Goal: Task Accomplishment & Management: Manage account settings

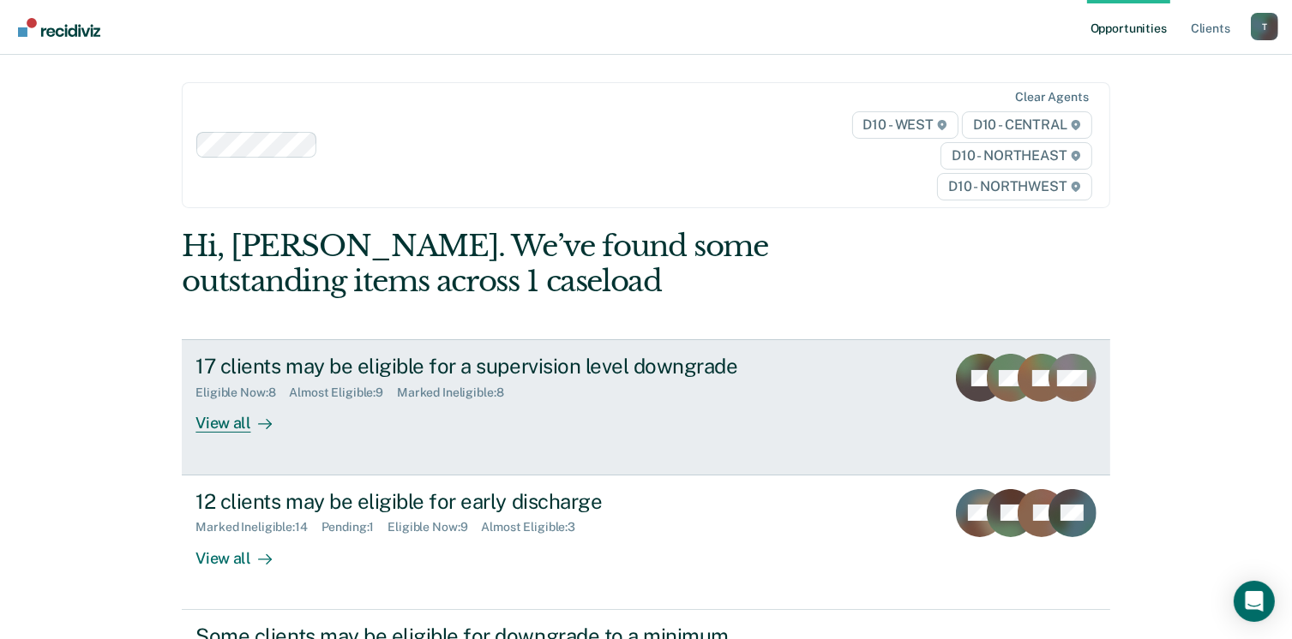
click at [219, 423] on div "View all" at bounding box center [243, 416] width 96 height 33
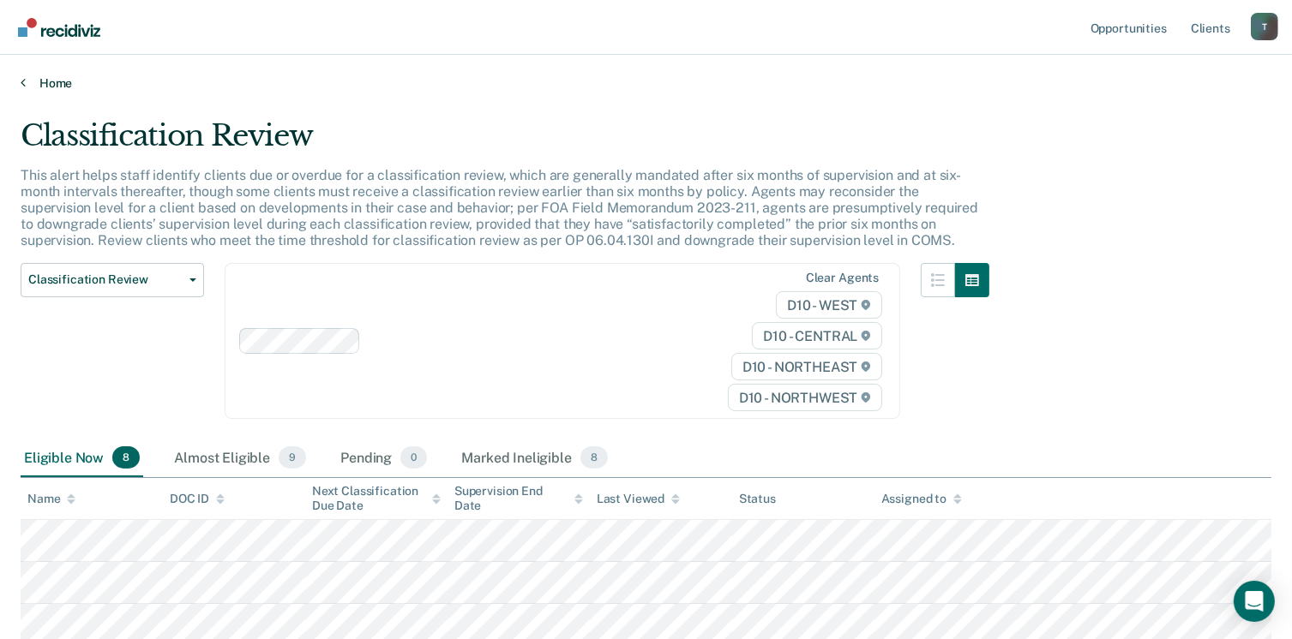
click at [22, 83] on icon at bounding box center [23, 82] width 5 height 14
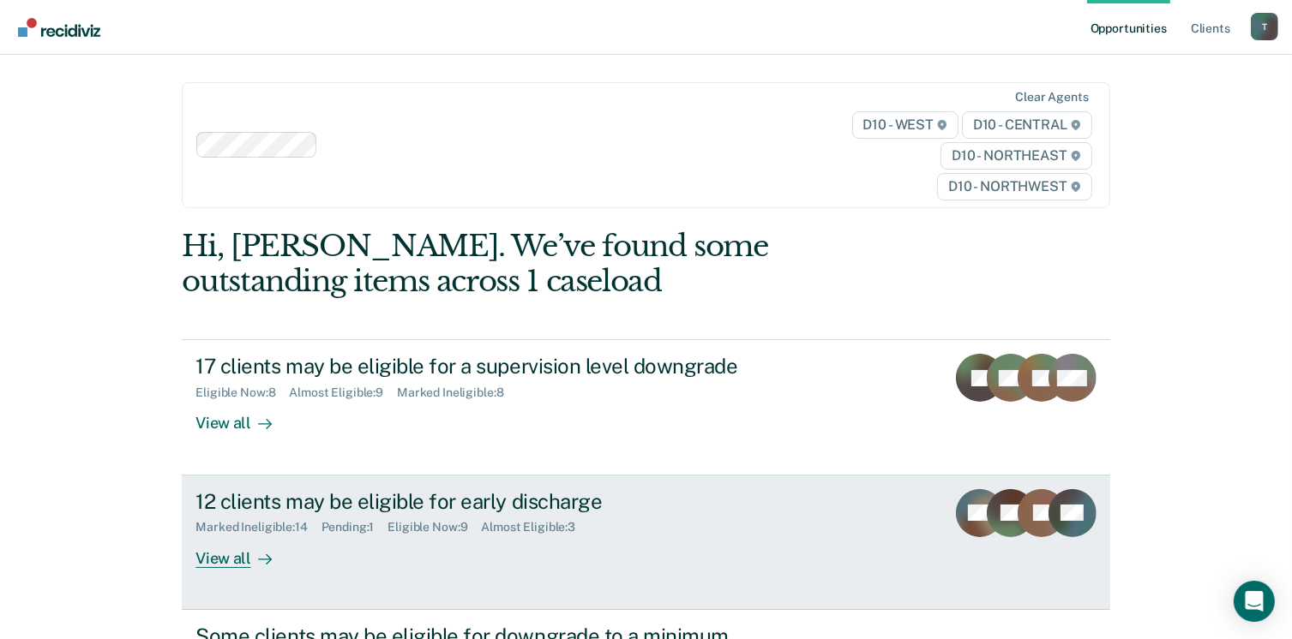
click at [206, 562] on div "View all" at bounding box center [243, 551] width 96 height 33
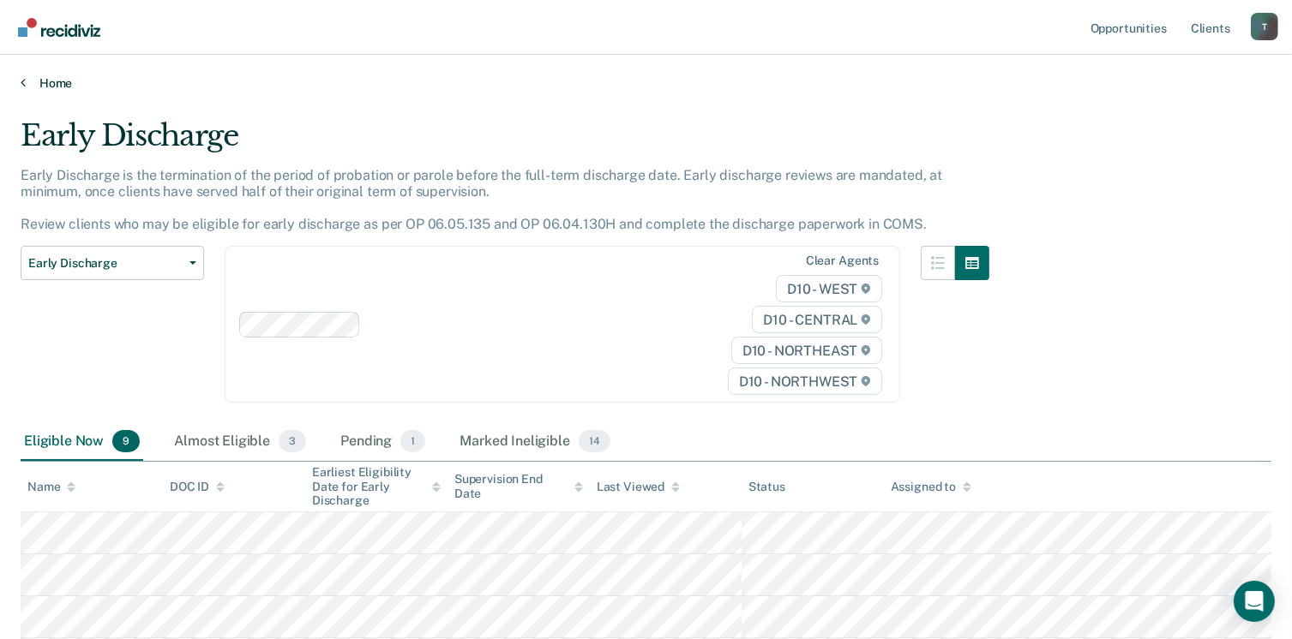
click at [24, 82] on icon at bounding box center [23, 82] width 5 height 14
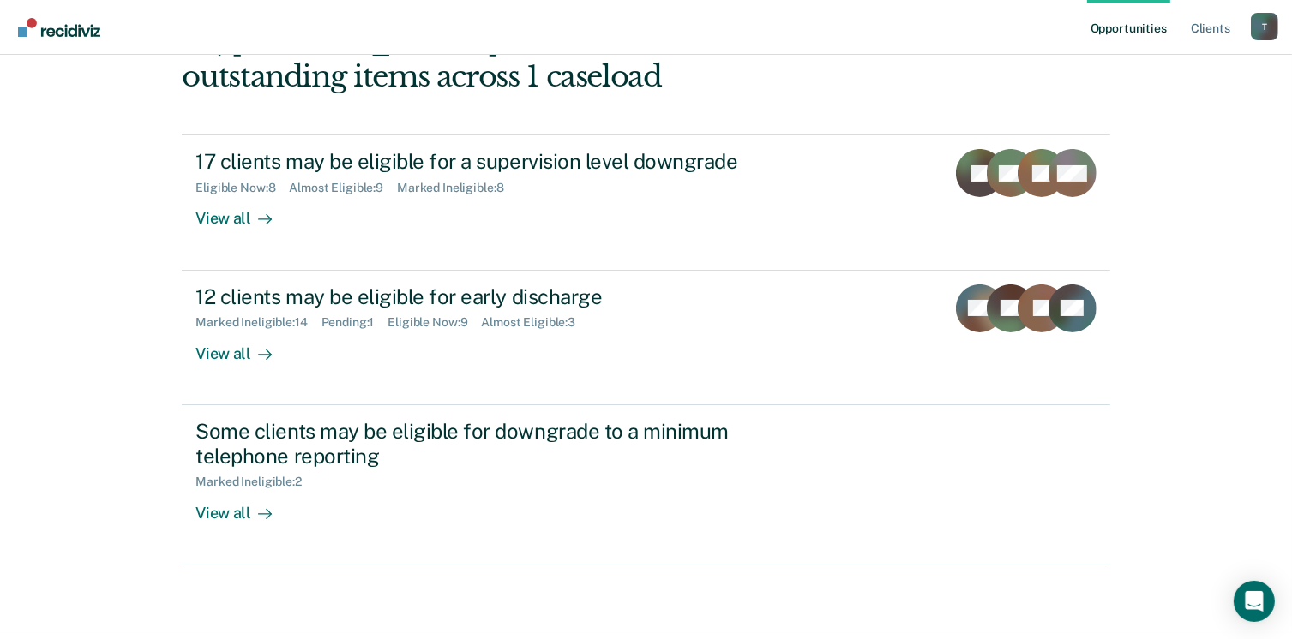
scroll to position [206, 0]
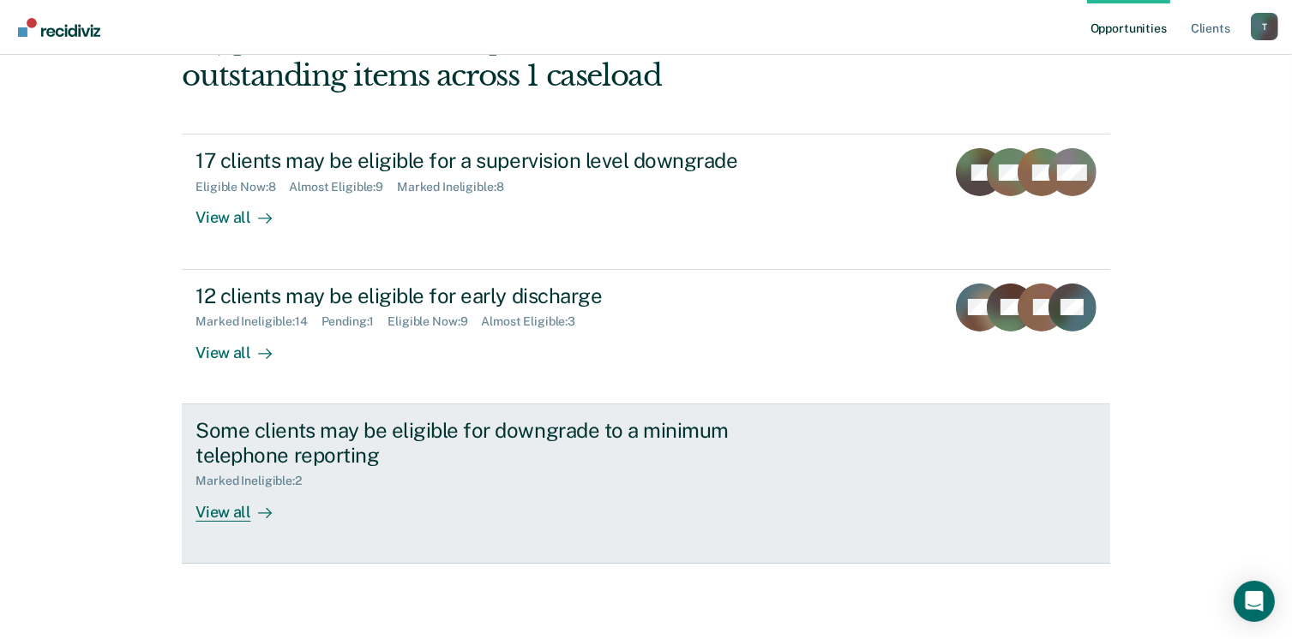
click at [216, 513] on div "View all" at bounding box center [243, 505] width 96 height 33
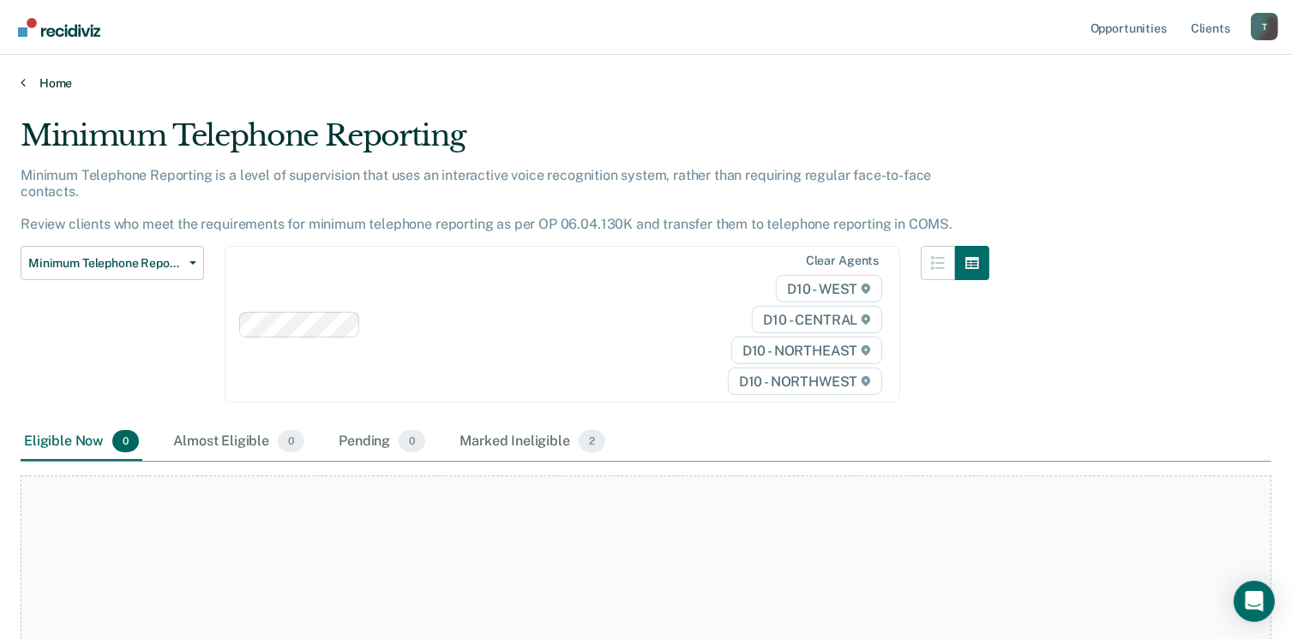
click at [21, 83] on icon at bounding box center [23, 82] width 5 height 14
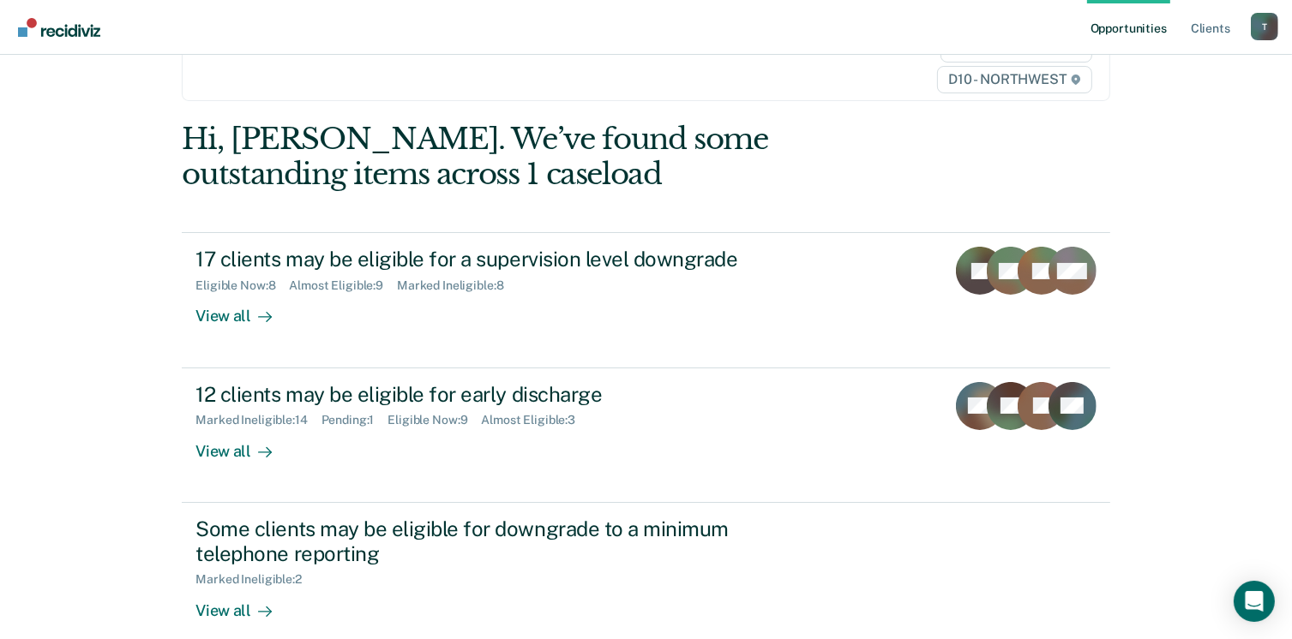
scroll to position [160, 0]
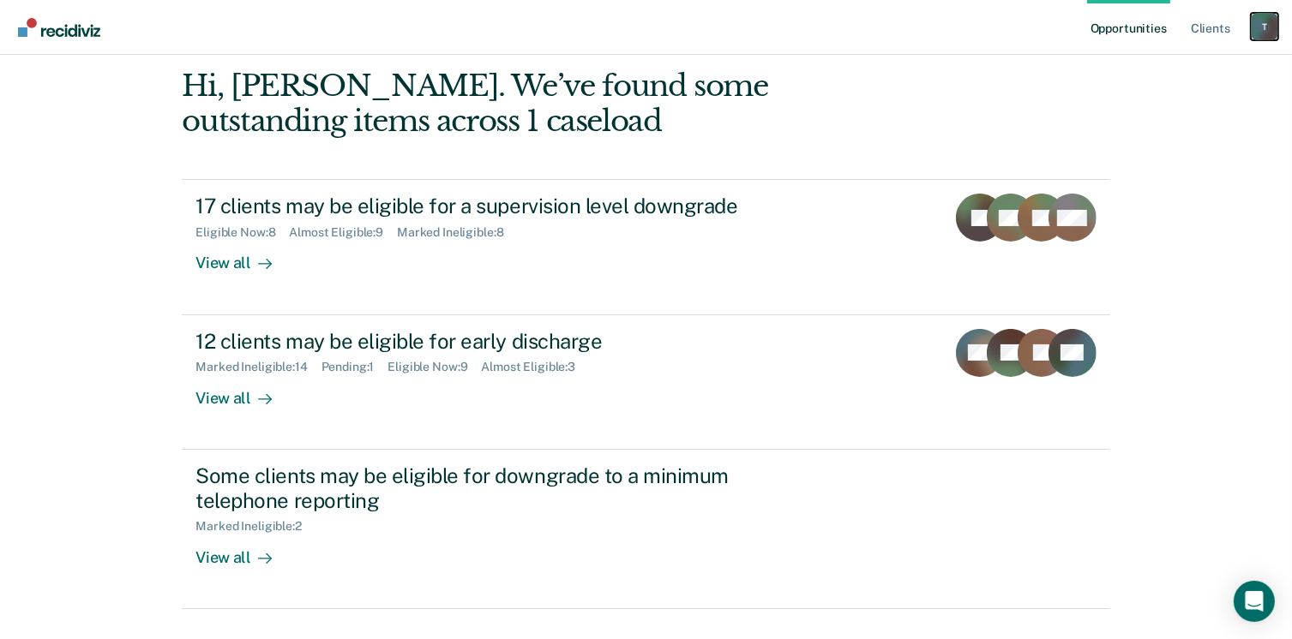
click at [1265, 21] on div "T" at bounding box center [1264, 26] width 27 height 27
click at [1161, 111] on link "Log Out" at bounding box center [1195, 112] width 138 height 15
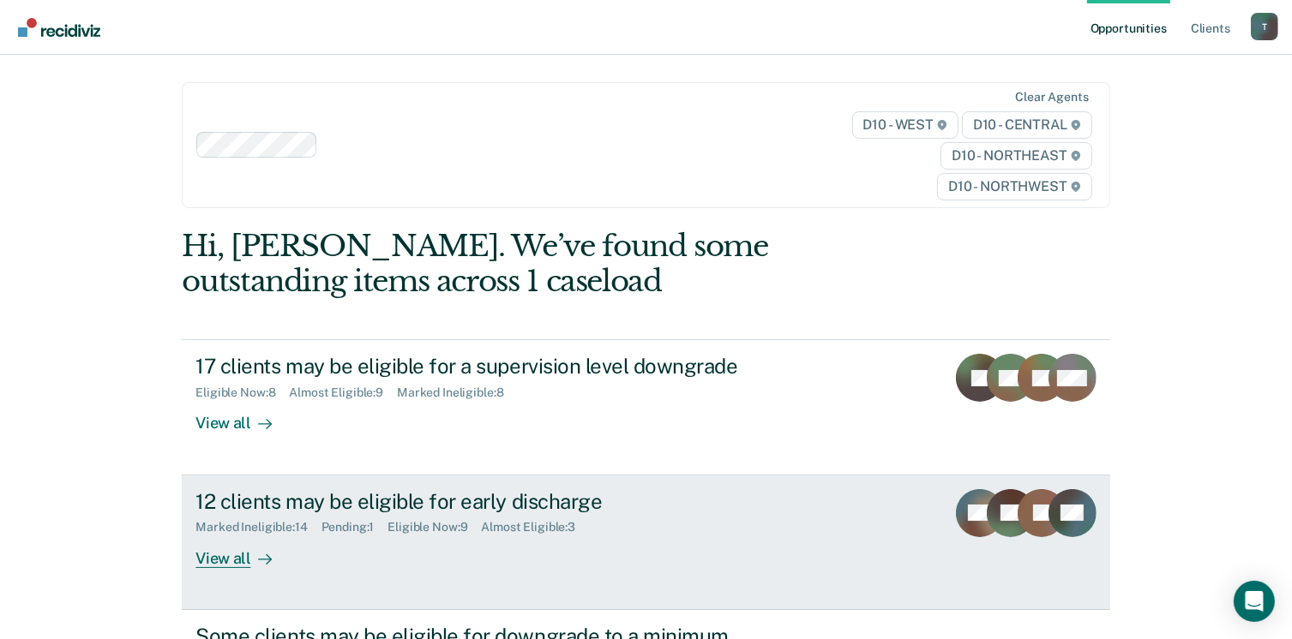
click at [221, 556] on div "View all" at bounding box center [243, 551] width 96 height 33
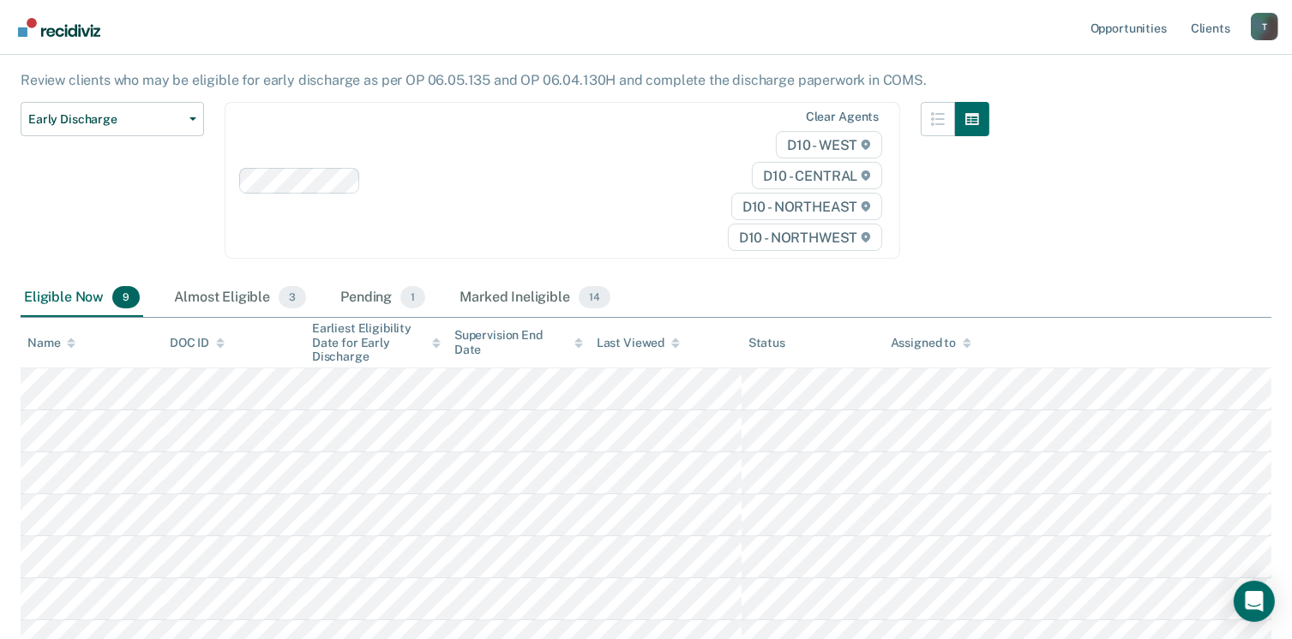
scroll to position [255, 0]
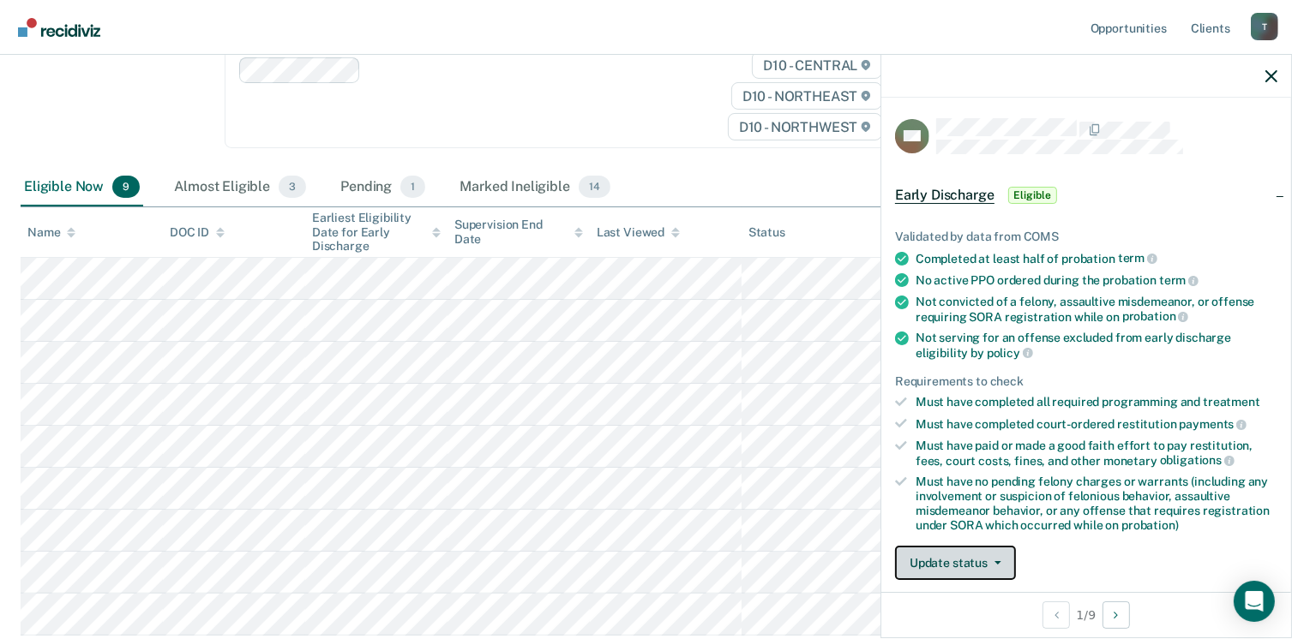
click at [1001, 553] on button "Update status" at bounding box center [955, 563] width 121 height 34
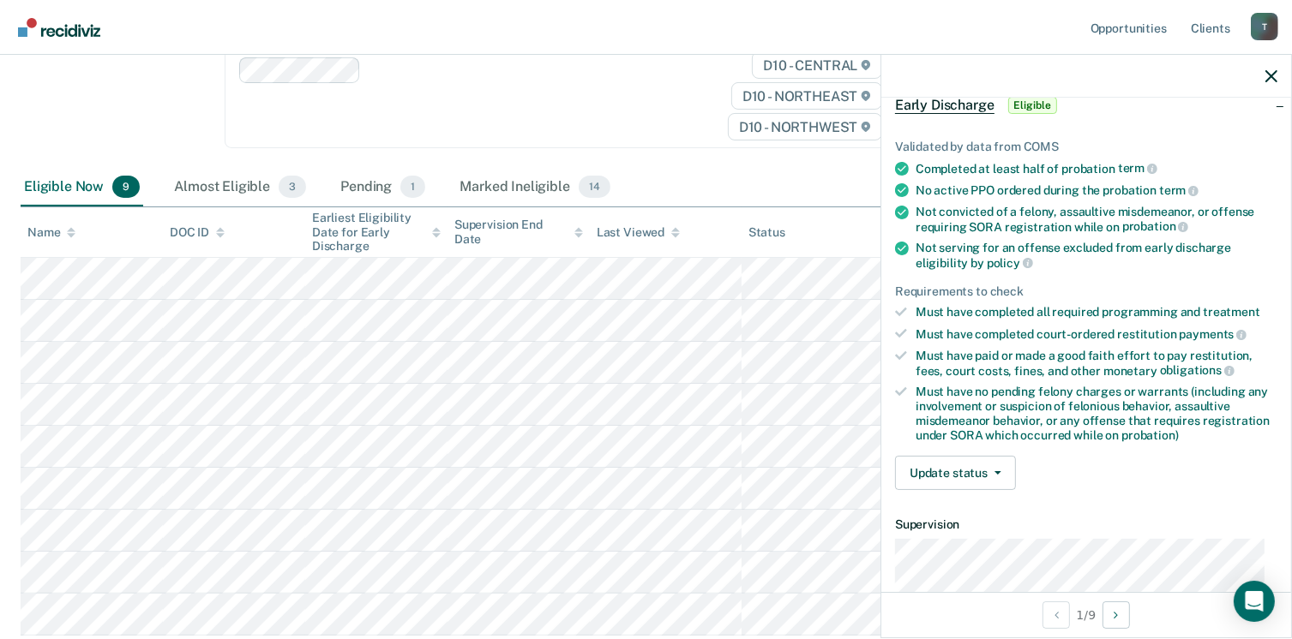
scroll to position [89, 0]
click at [987, 471] on button "Update status" at bounding box center [955, 474] width 121 height 34
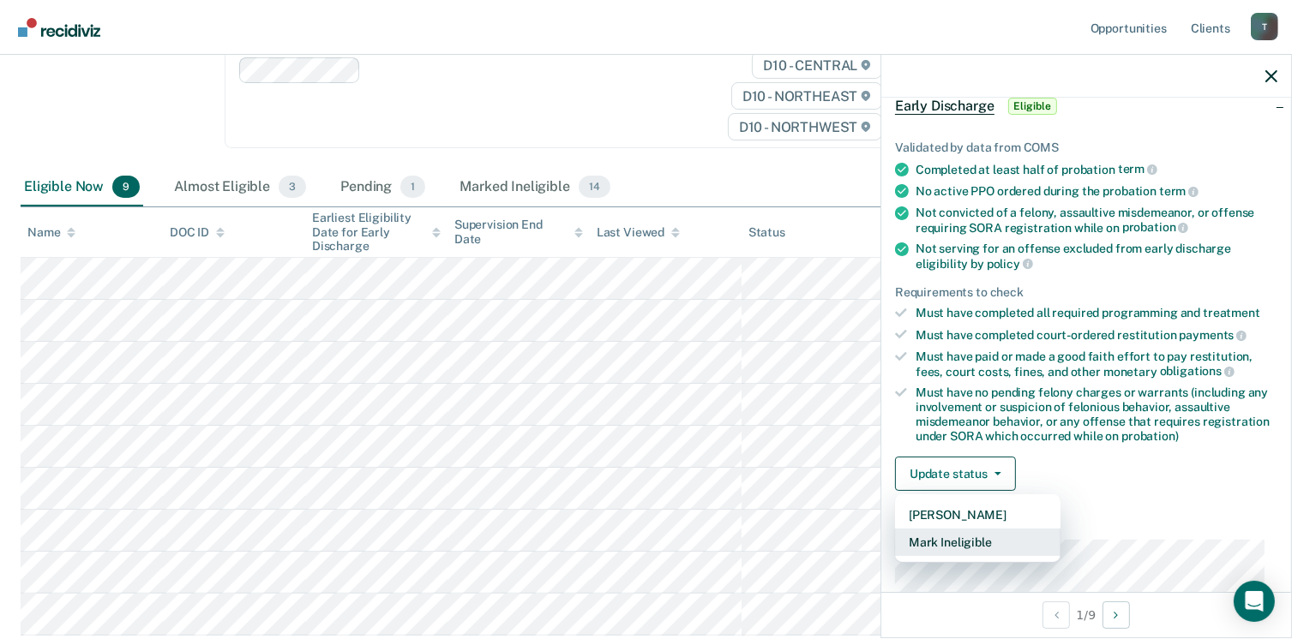
click at [988, 539] on button "Mark Ineligible" at bounding box center [977, 542] width 165 height 27
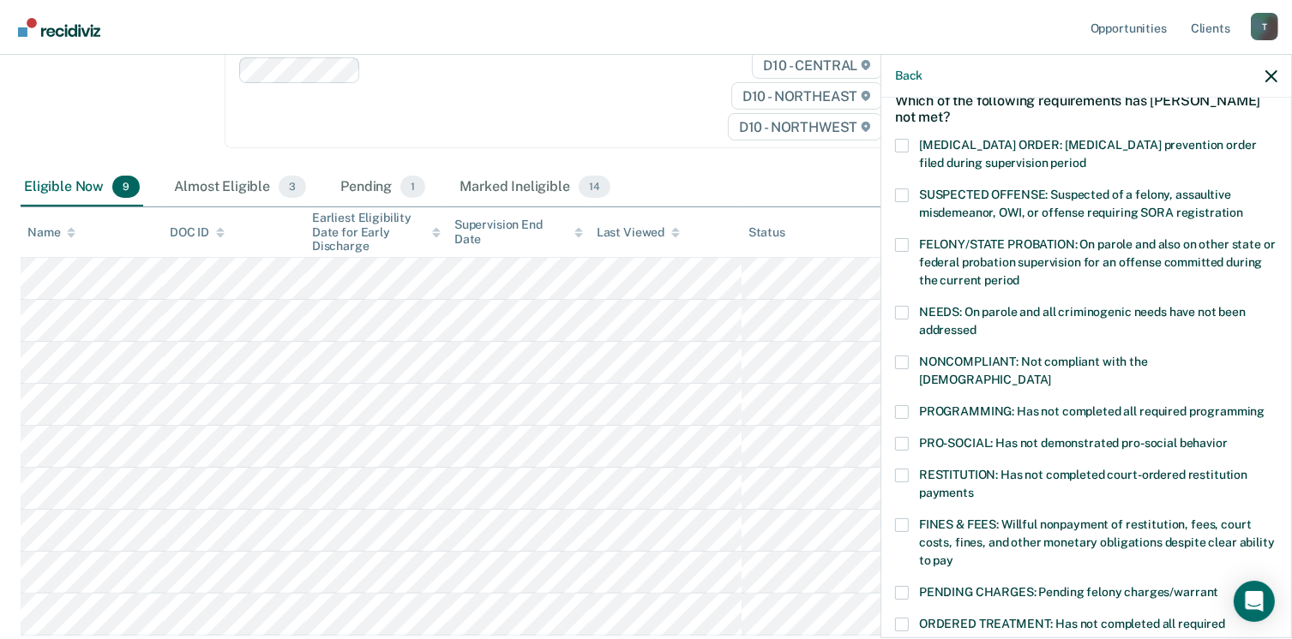
click at [909, 363] on label "NONCOMPLIANT: Not compliant with the order of supervision" at bounding box center [1086, 374] width 382 height 36
click at [1051, 374] on input "NONCOMPLIANT: Not compliant with the order of supervision" at bounding box center [1051, 374] width 0 height 0
click at [909, 405] on label "PROGRAMMING: Has not completed all required programming" at bounding box center [1086, 414] width 382 height 18
click at [1264, 405] on input "PROGRAMMING: Has not completed all required programming" at bounding box center [1264, 405] width 0 height 0
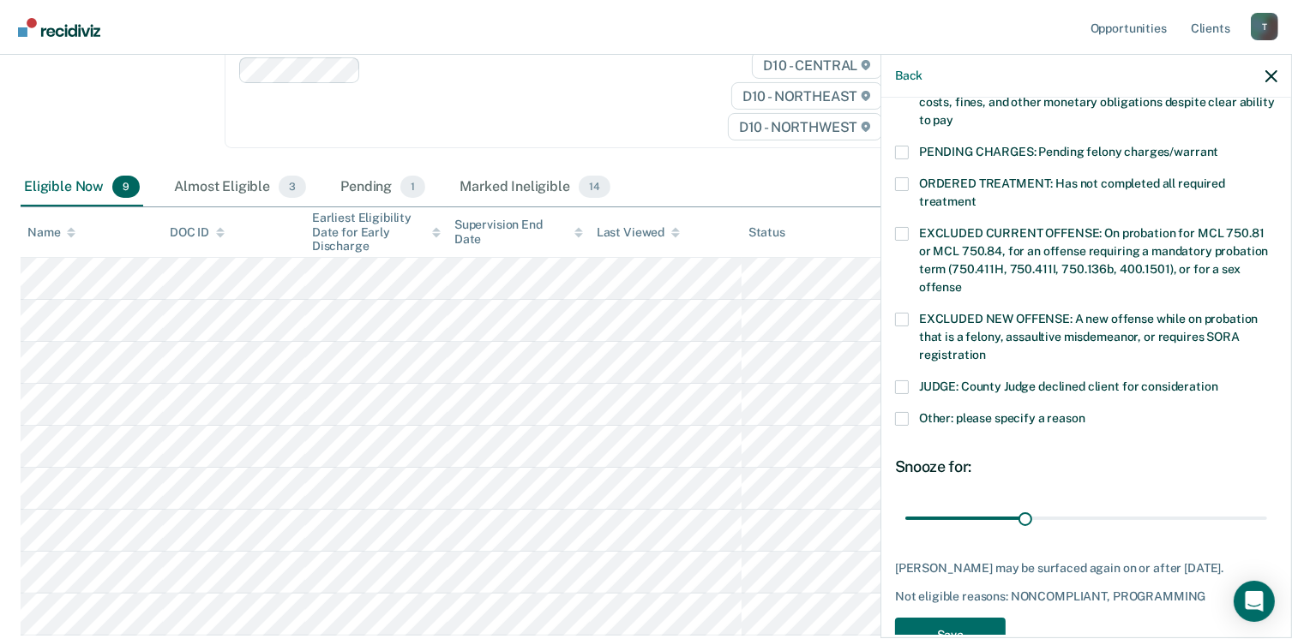
scroll to position [534, 0]
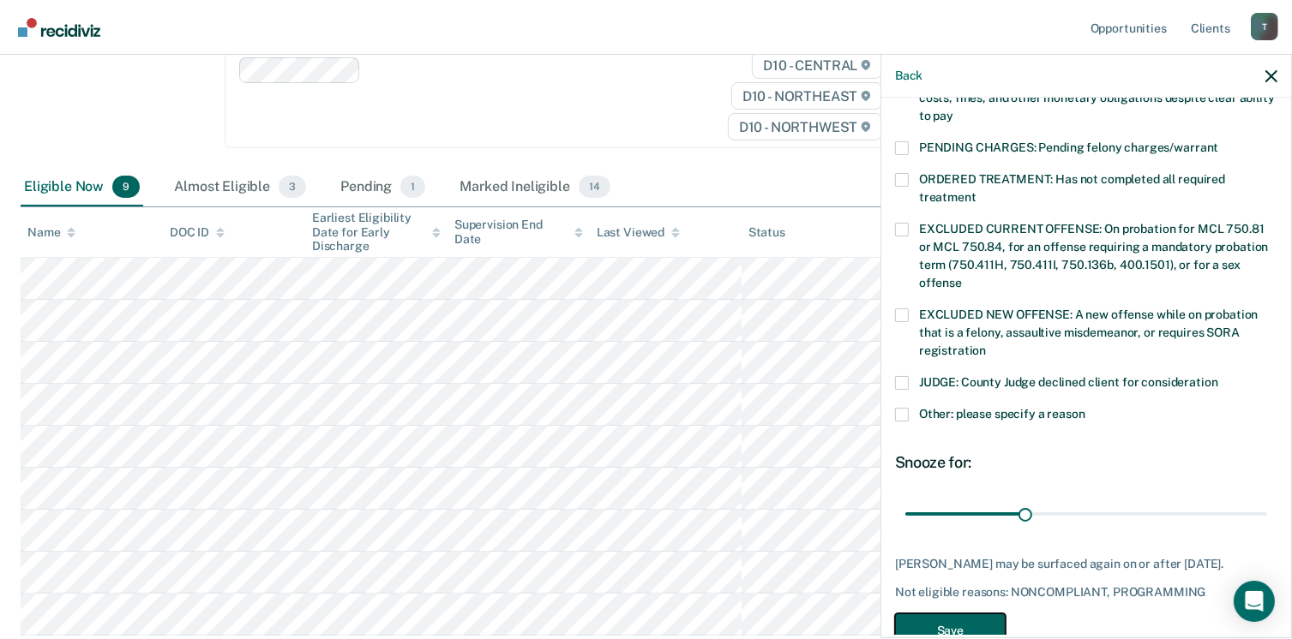
click at [984, 615] on button "Save" at bounding box center [950, 631] width 111 height 35
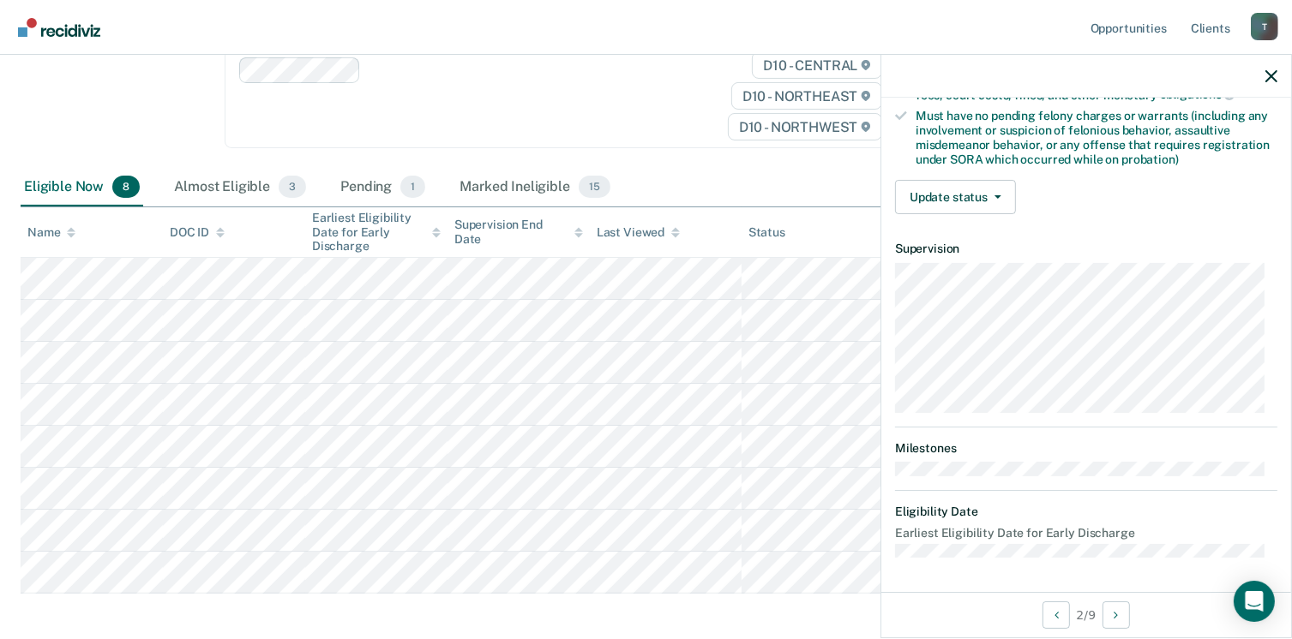
scroll to position [360, 0]
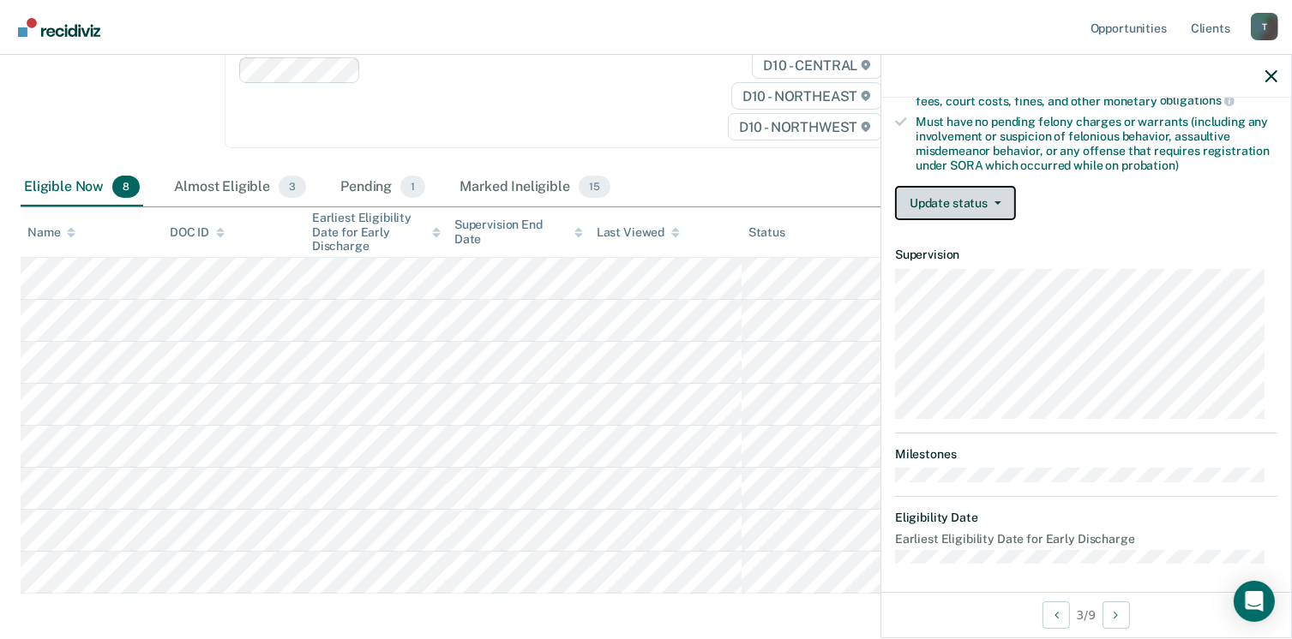
click at [999, 194] on button "Update status" at bounding box center [955, 203] width 121 height 34
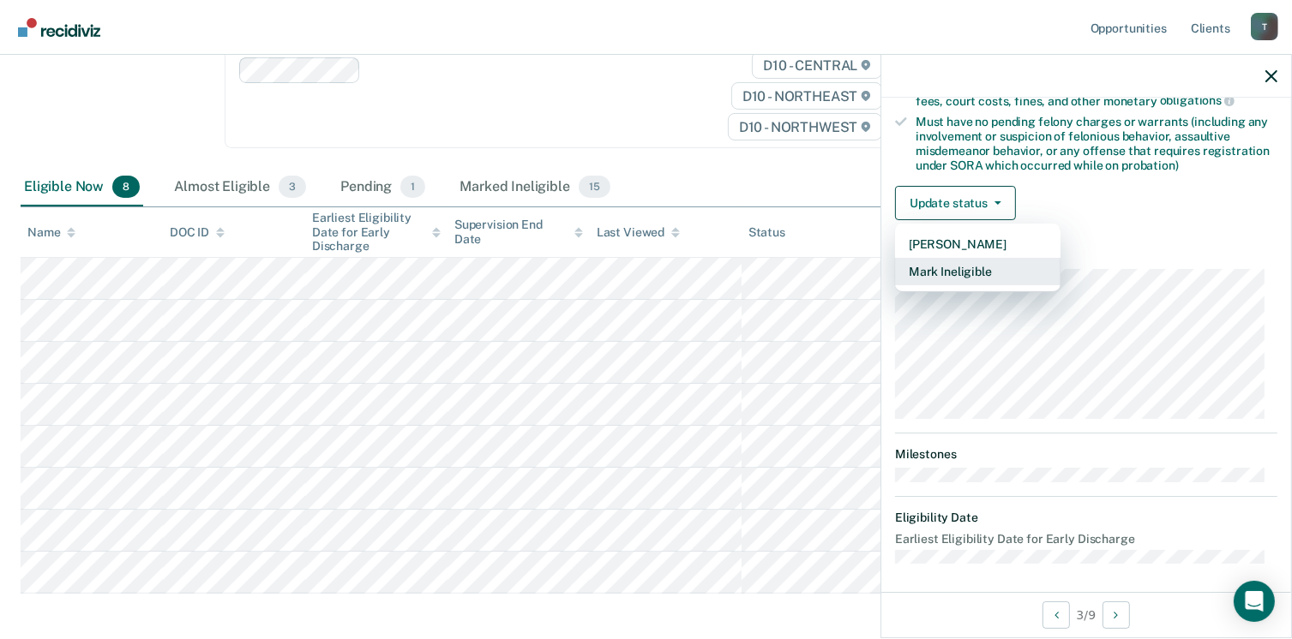
click at [985, 277] on button "Mark Ineligible" at bounding box center [977, 271] width 165 height 27
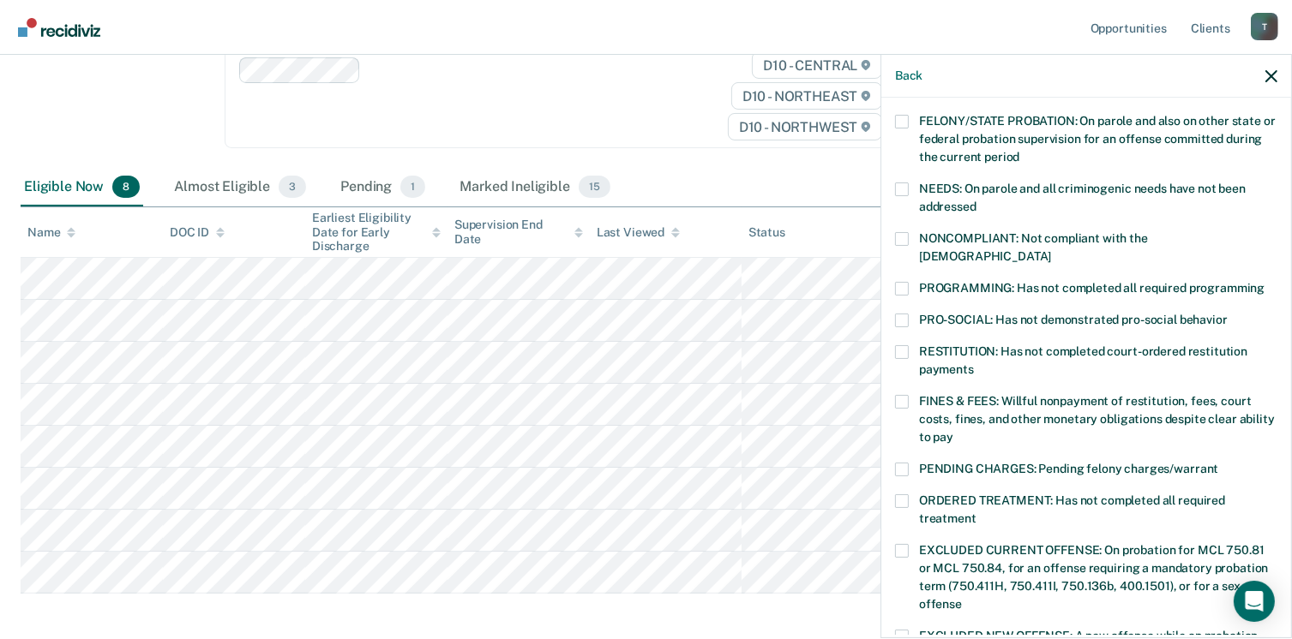
scroll to position [212, 0]
click at [895, 234] on span at bounding box center [902, 240] width 14 height 14
click at [1051, 251] on input "NONCOMPLIANT: Not compliant with the order of supervision" at bounding box center [1051, 251] width 0 height 0
click at [909, 283] on label "PROGRAMMING: Has not completed all required programming" at bounding box center [1086, 292] width 382 height 18
click at [1264, 283] on input "PROGRAMMING: Has not completed all required programming" at bounding box center [1264, 283] width 0 height 0
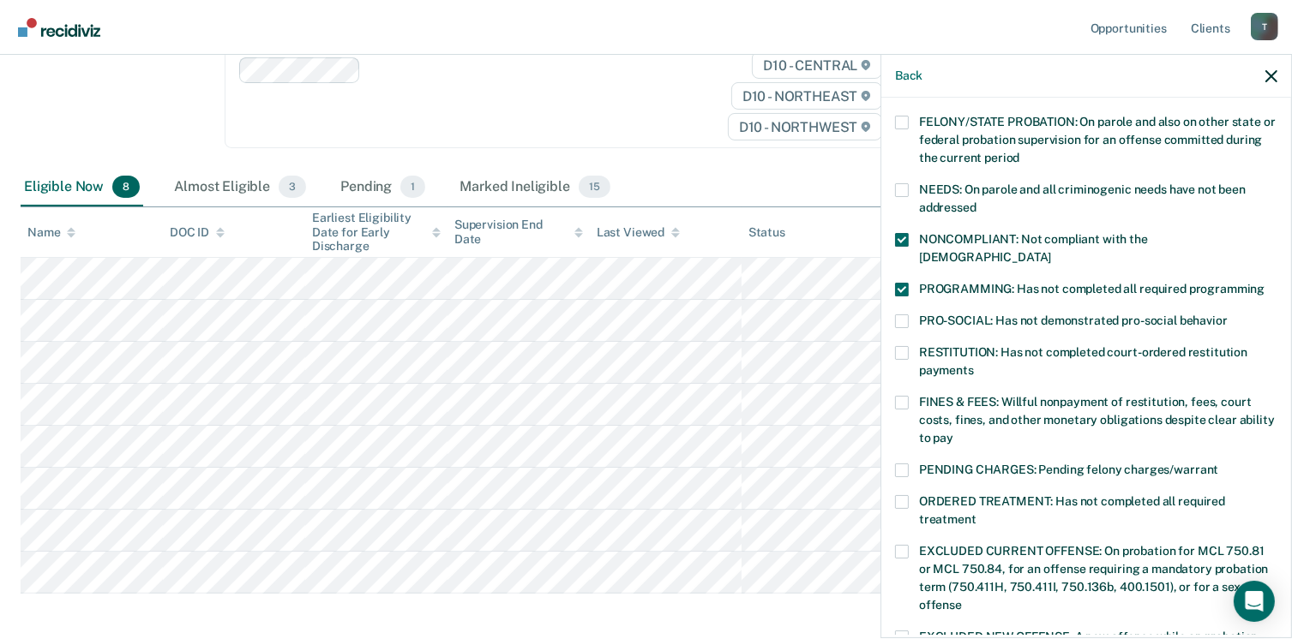
scroll to position [558, 0]
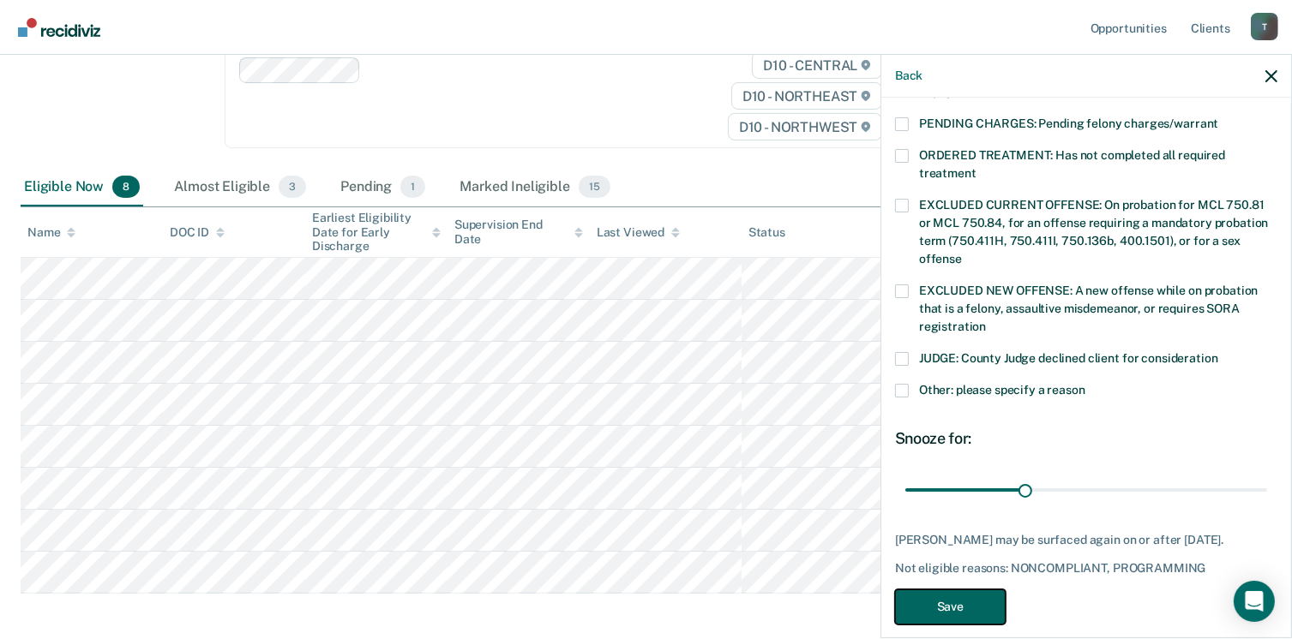
click at [997, 590] on button "Save" at bounding box center [950, 607] width 111 height 35
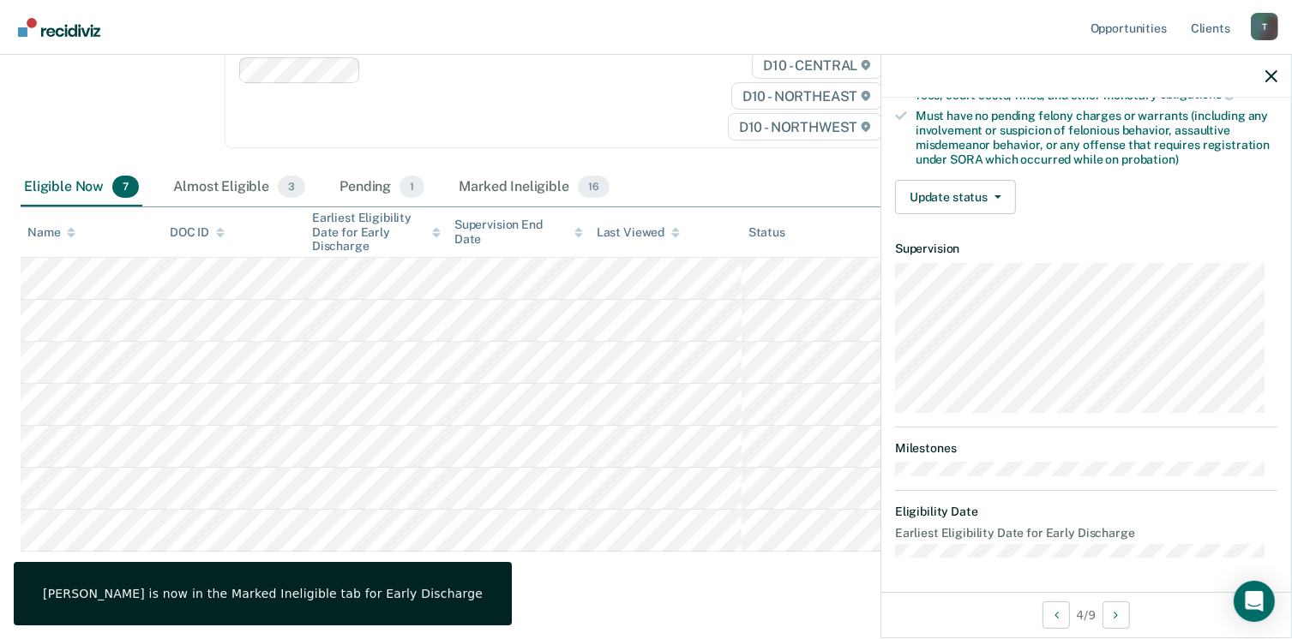
scroll to position [360, 0]
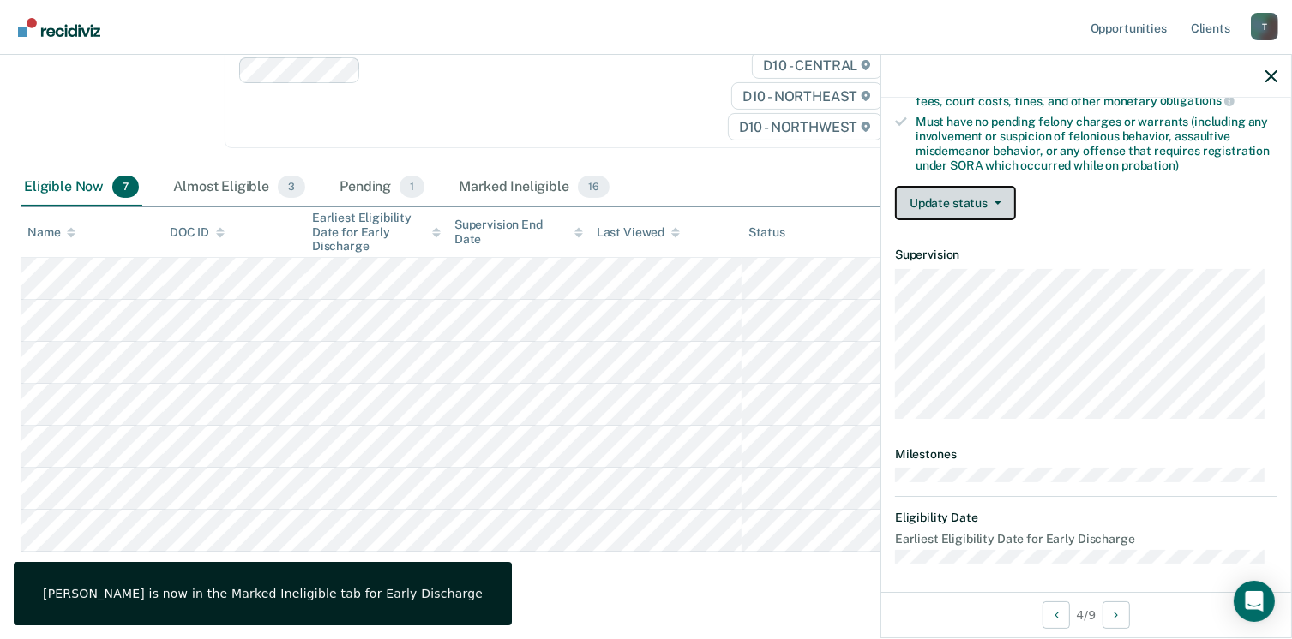
click at [988, 201] on span "button" at bounding box center [994, 202] width 14 height 3
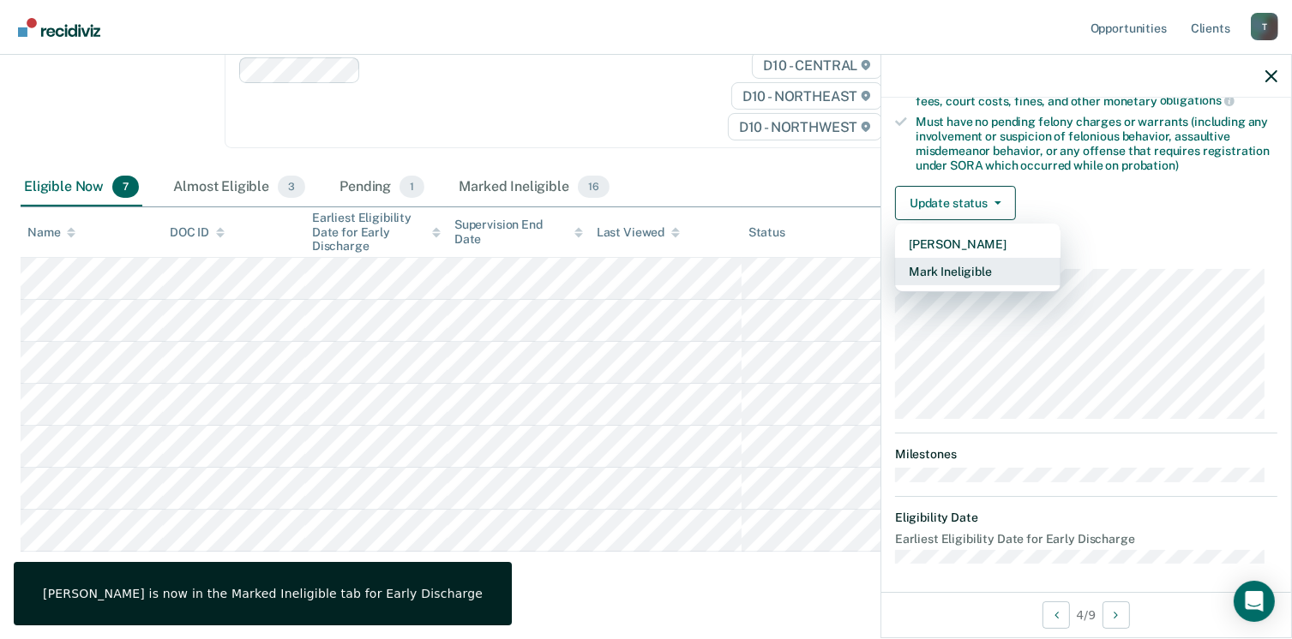
click at [987, 267] on button "Mark Ineligible" at bounding box center [977, 271] width 165 height 27
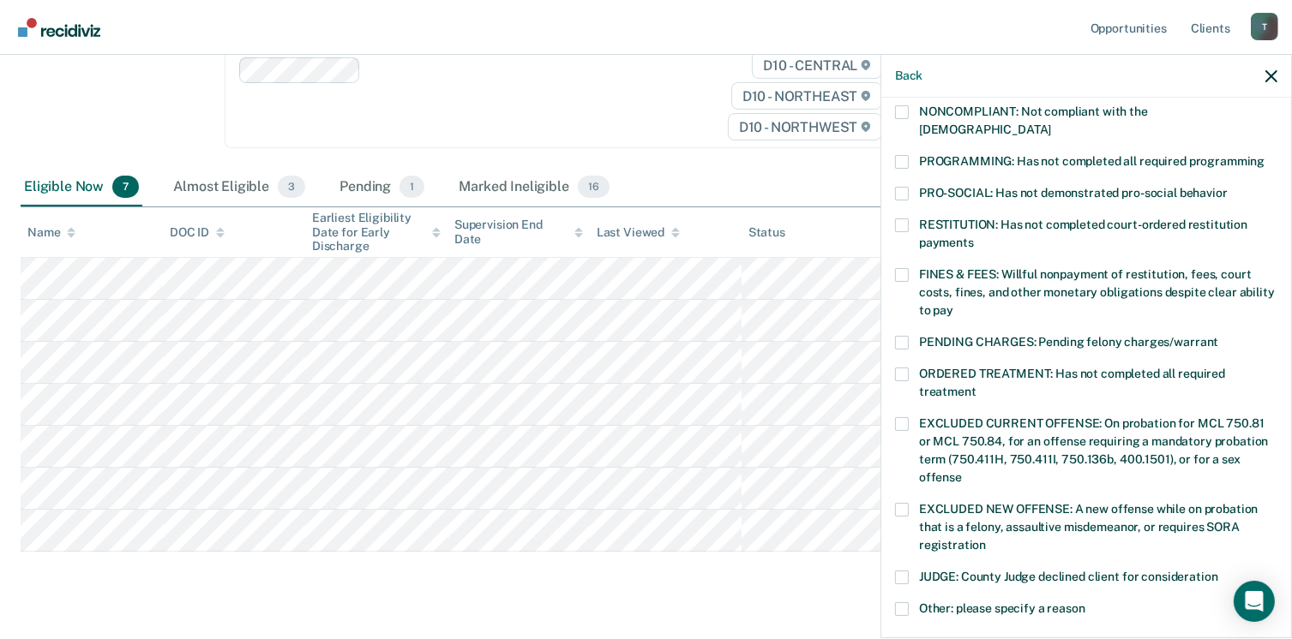
scroll to position [320, 0]
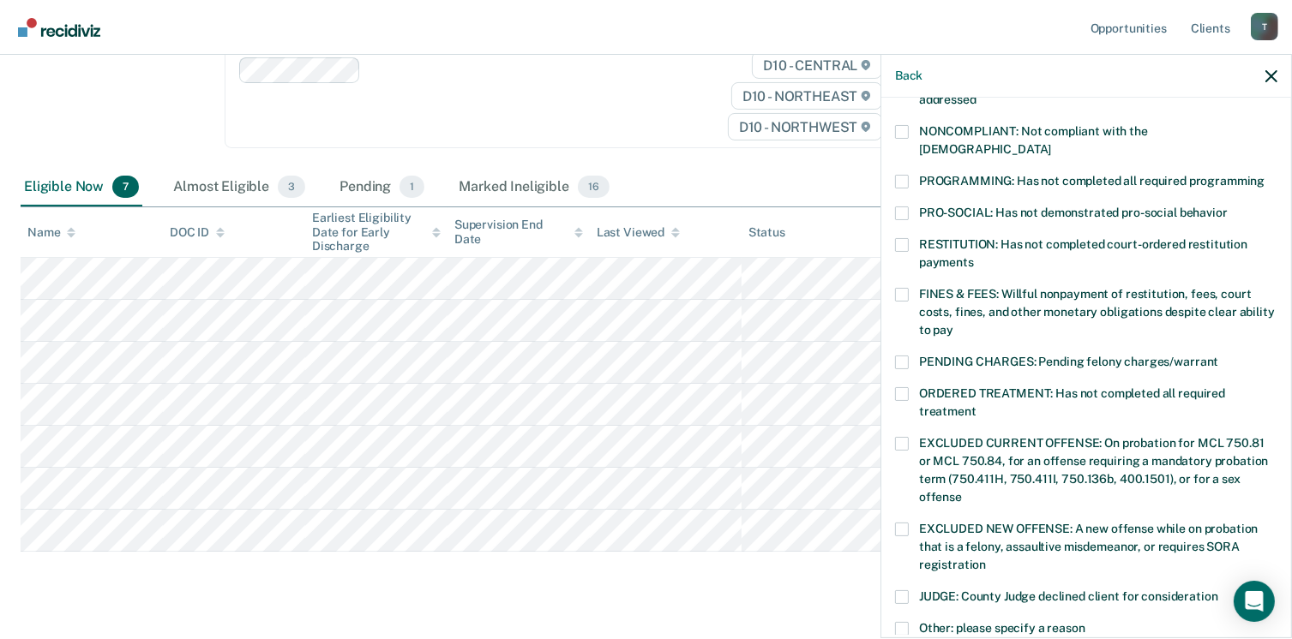
click at [912, 131] on label "NONCOMPLIANT: Not compliant with the order of supervision" at bounding box center [1086, 143] width 382 height 36
click at [1051, 143] on input "NONCOMPLIANT: Not compliant with the order of supervision" at bounding box center [1051, 143] width 0 height 0
click at [898, 175] on span at bounding box center [902, 182] width 14 height 14
click at [1264, 175] on input "PROGRAMMING: Has not completed all required programming" at bounding box center [1264, 175] width 0 height 0
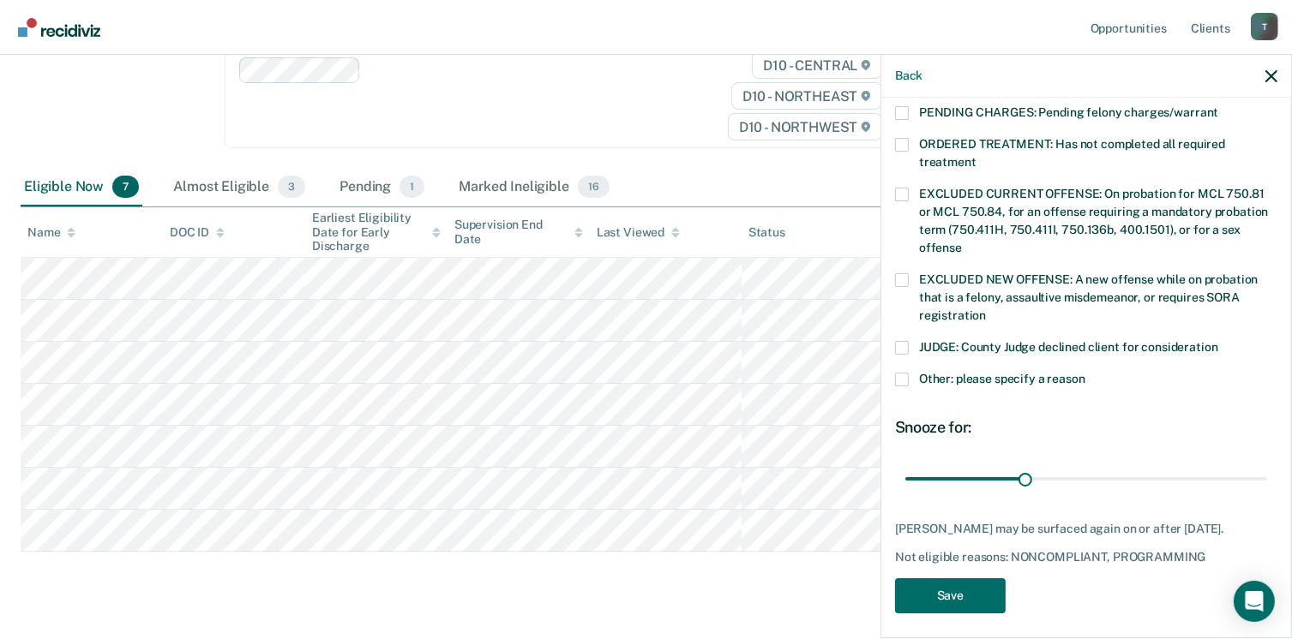
scroll to position [573, 0]
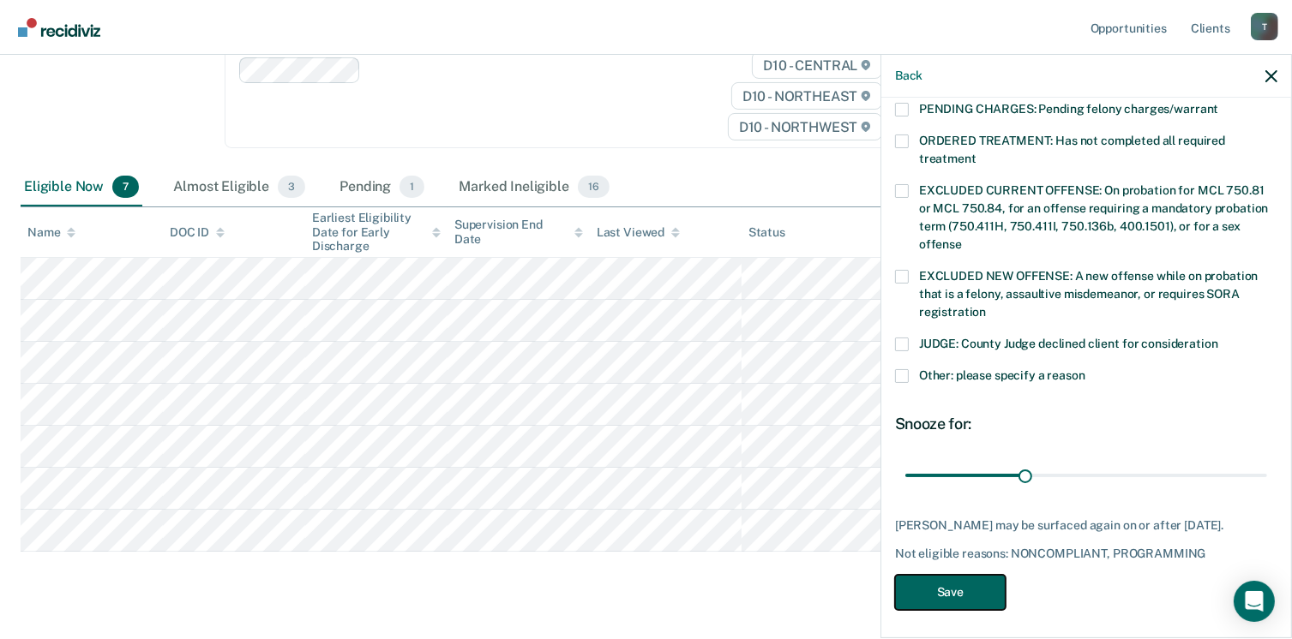
click at [975, 587] on button "Save" at bounding box center [950, 592] width 111 height 35
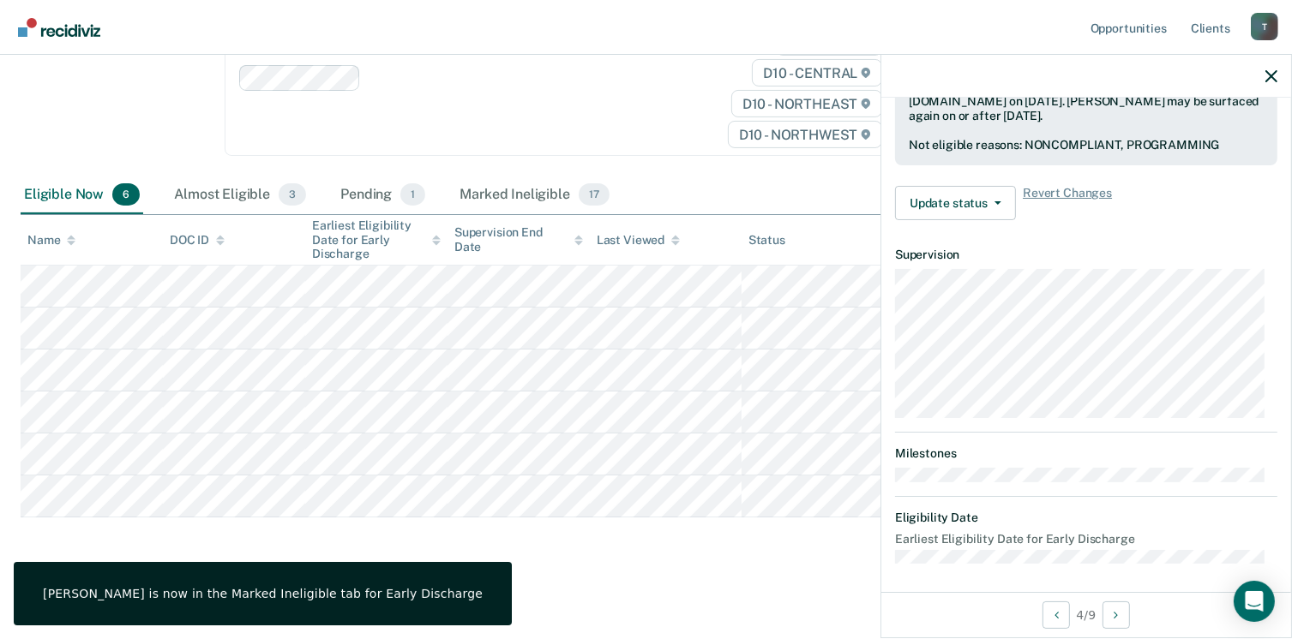
scroll to position [360, 0]
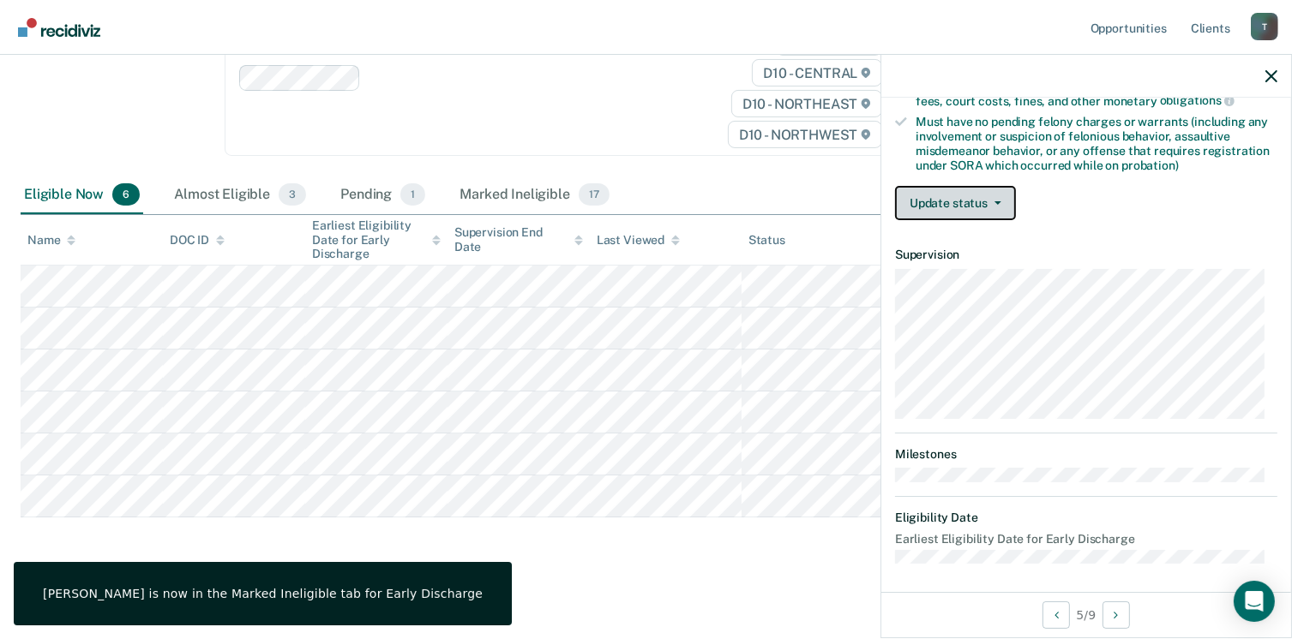
click at [981, 207] on button "Update status" at bounding box center [955, 203] width 121 height 34
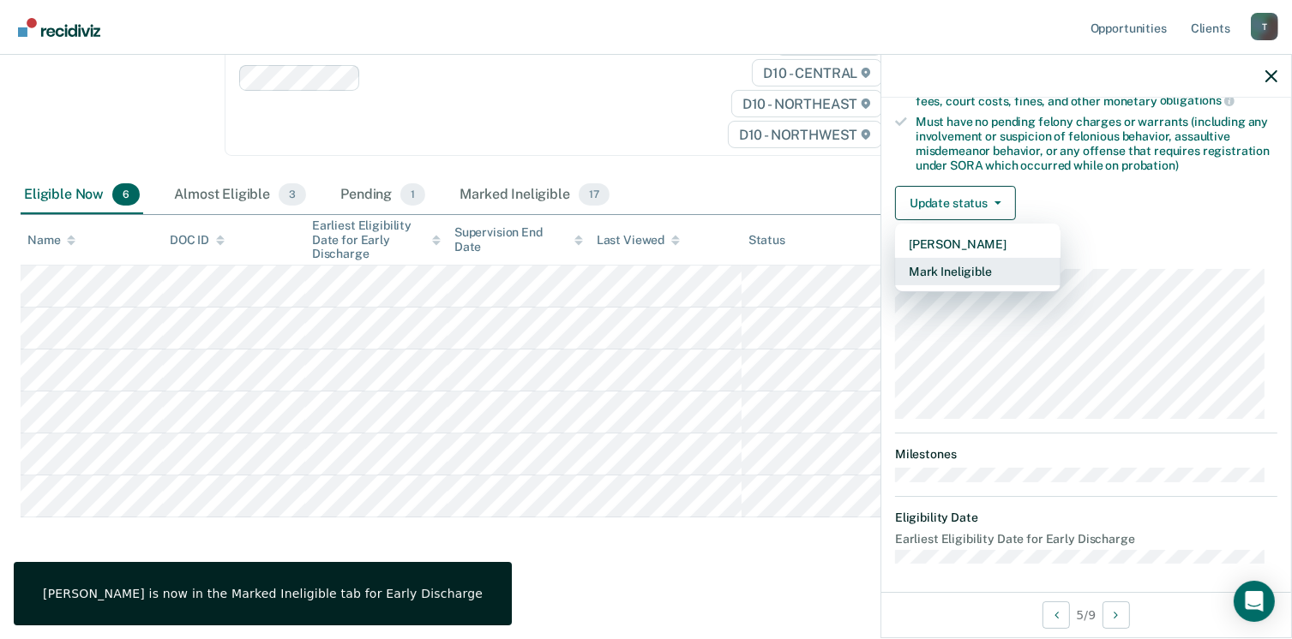
click at [986, 265] on button "Mark Ineligible" at bounding box center [977, 271] width 165 height 27
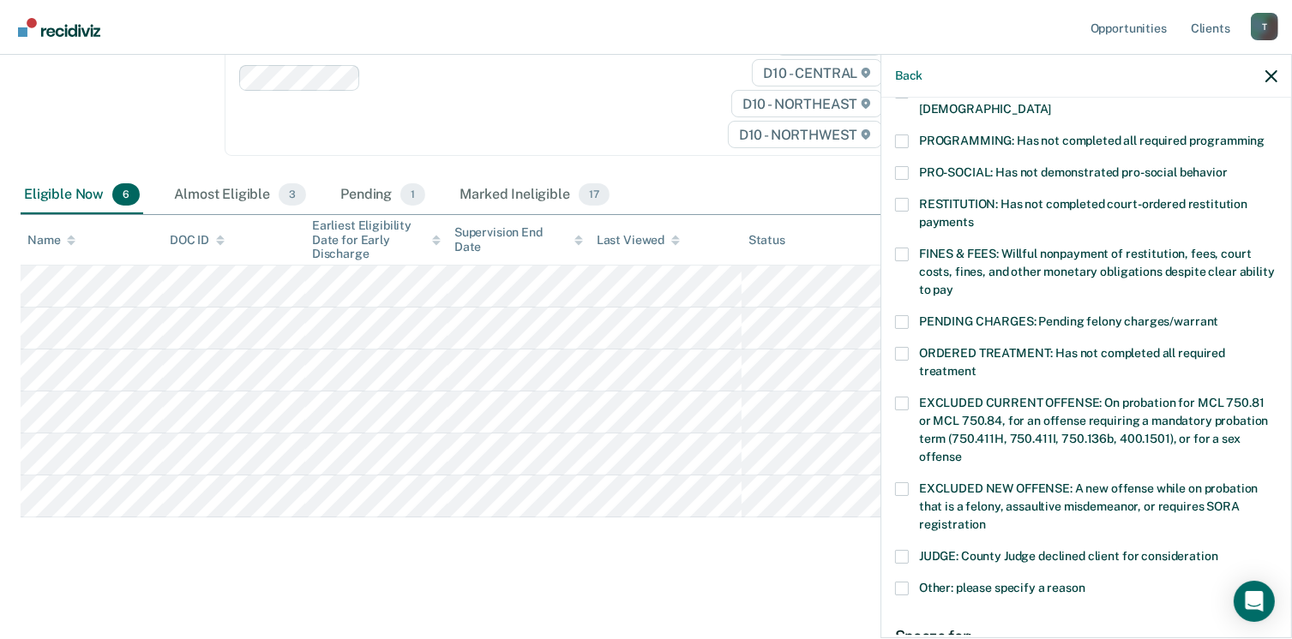
click at [903, 135] on span at bounding box center [902, 142] width 14 height 14
click at [1264, 135] on input "PROGRAMMING: Has not completed all required programming" at bounding box center [1264, 135] width 0 height 0
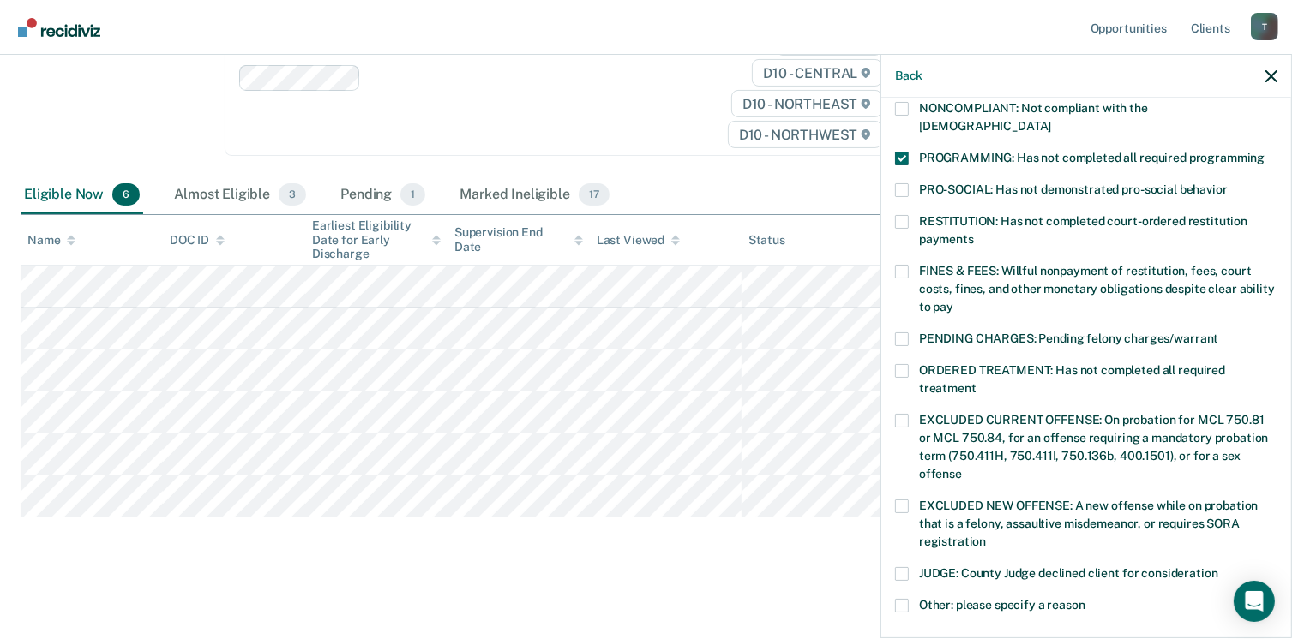
scroll to position [326, 0]
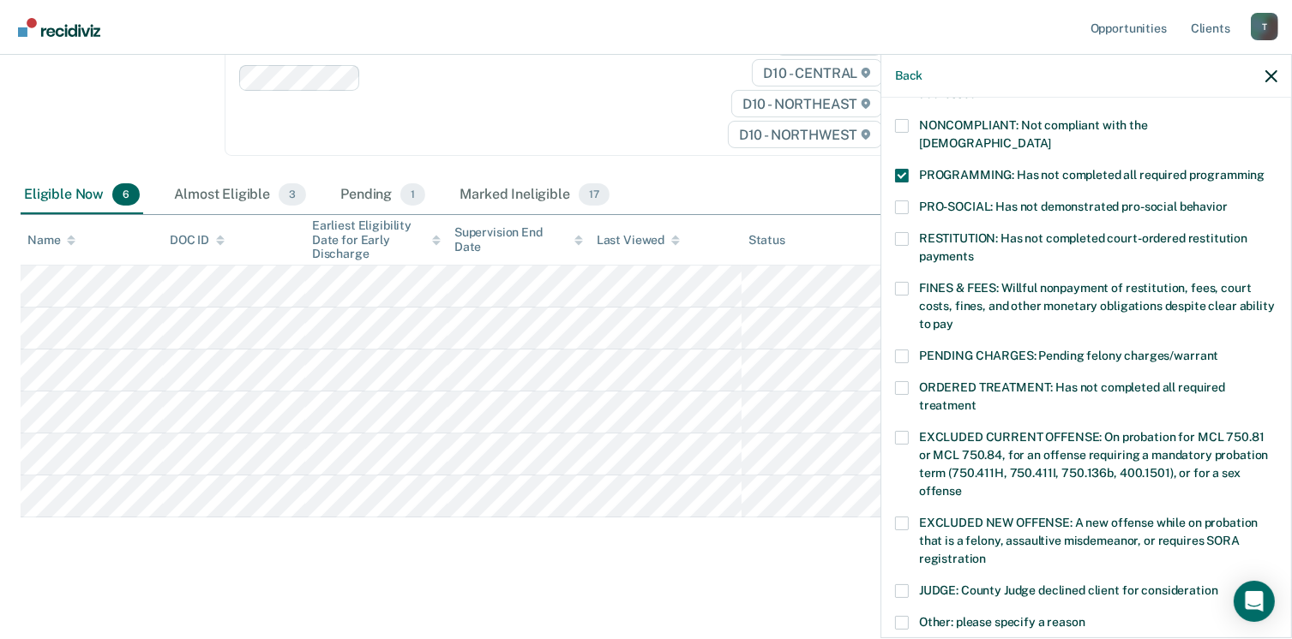
click at [909, 134] on label "NONCOMPLIANT: Not compliant with the order of supervision" at bounding box center [1086, 137] width 382 height 36
click at [1051, 137] on input "NONCOMPLIANT: Not compliant with the order of supervision" at bounding box center [1051, 137] width 0 height 0
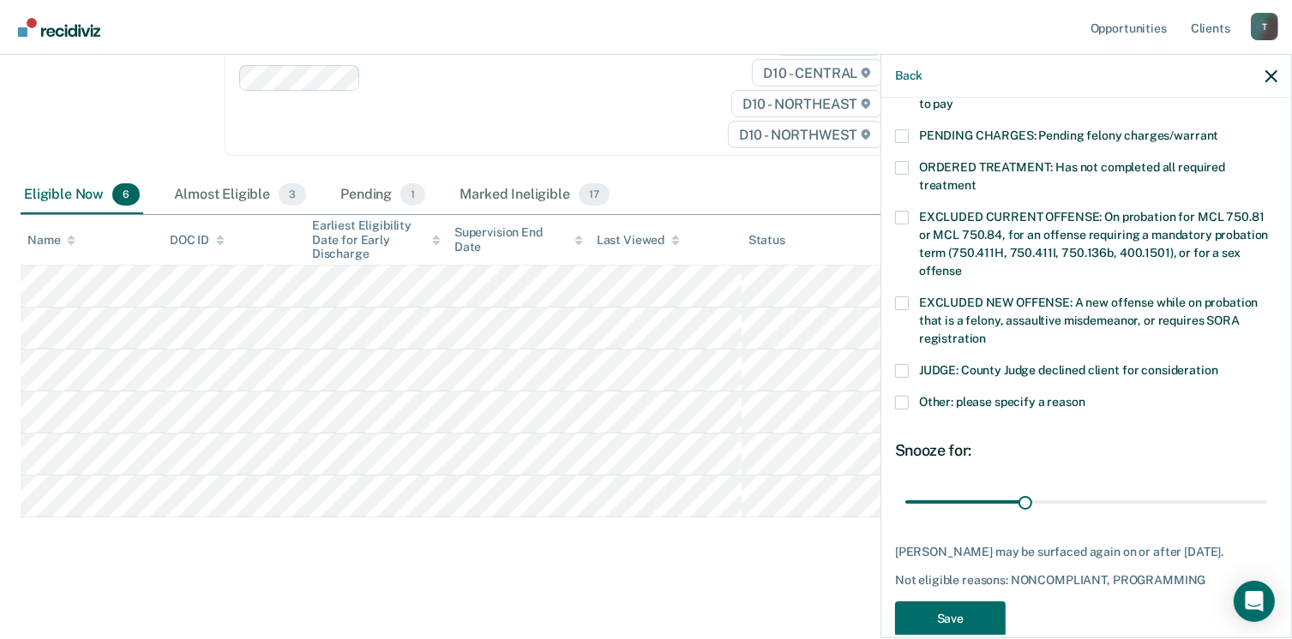
scroll to position [558, 0]
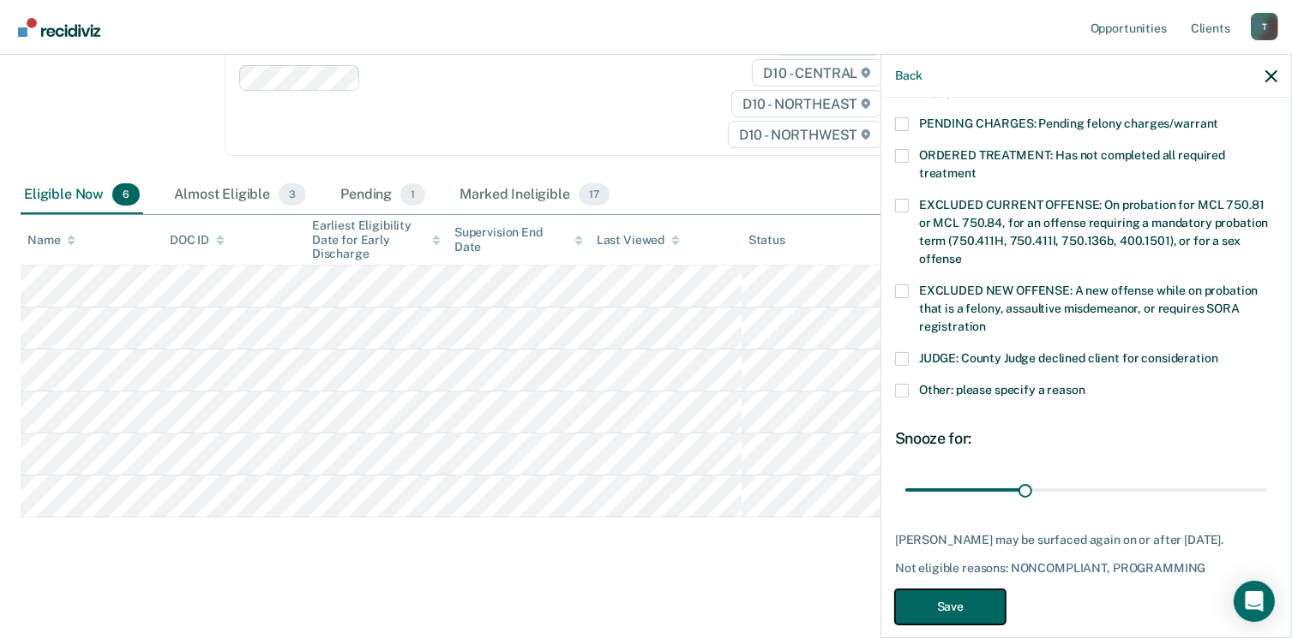
click at [961, 590] on button "Save" at bounding box center [950, 607] width 111 height 35
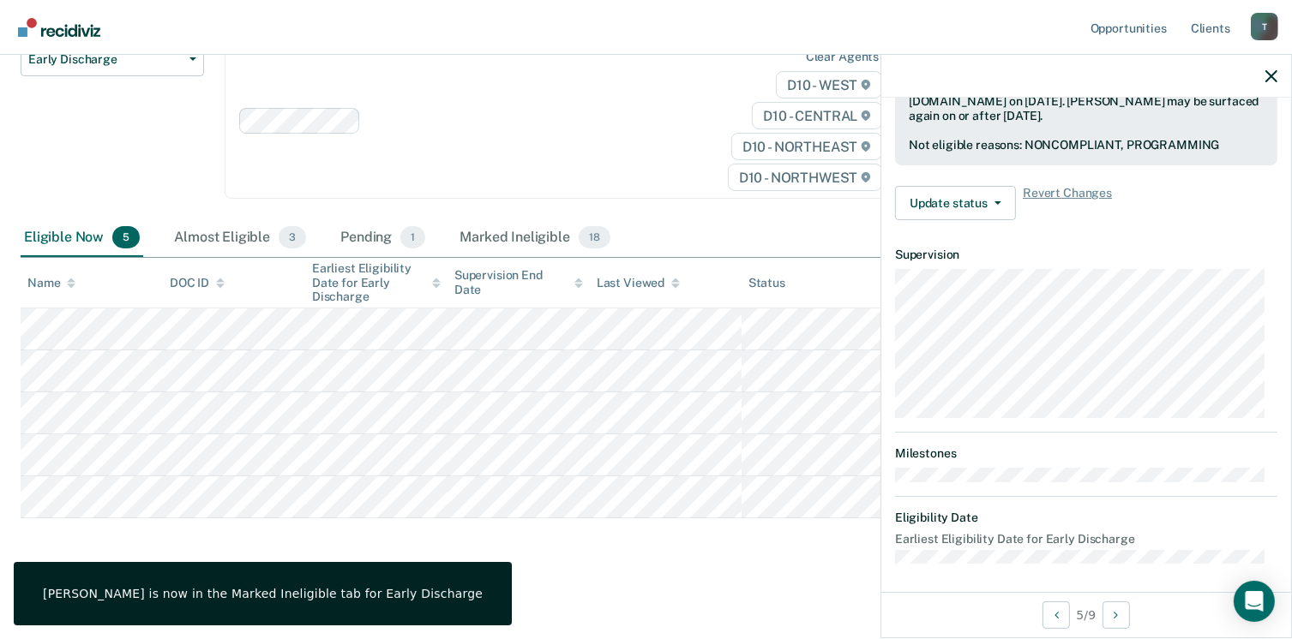
scroll to position [360, 0]
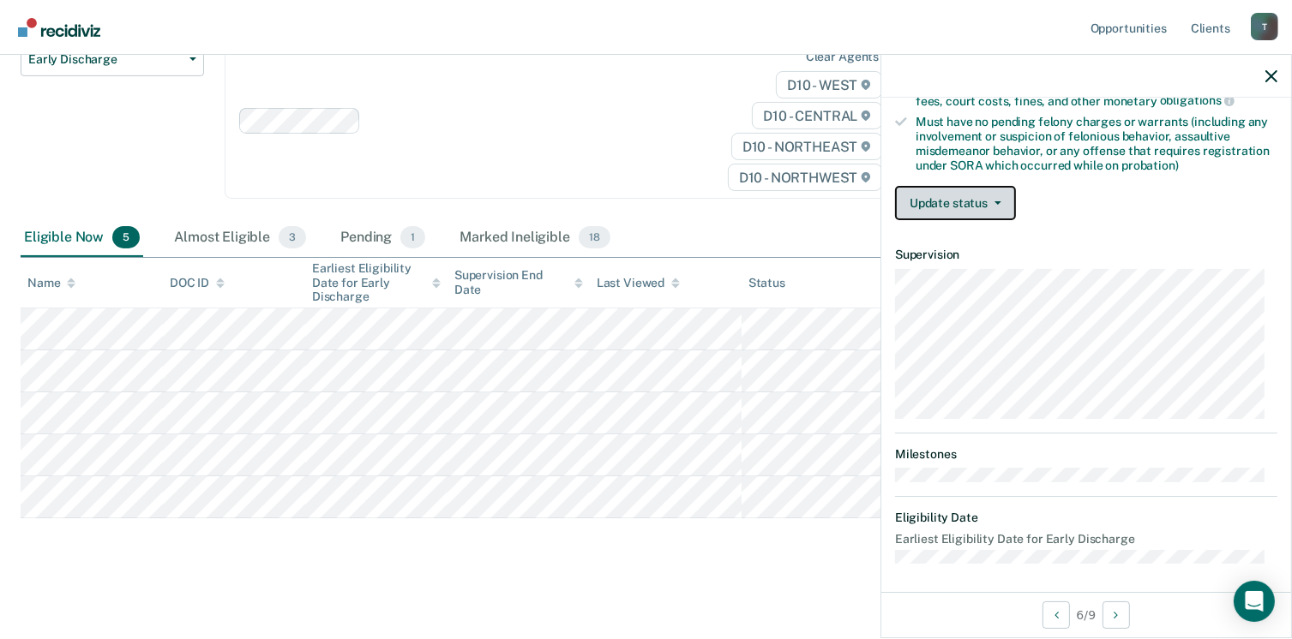
click at [986, 202] on button "Update status" at bounding box center [955, 203] width 121 height 34
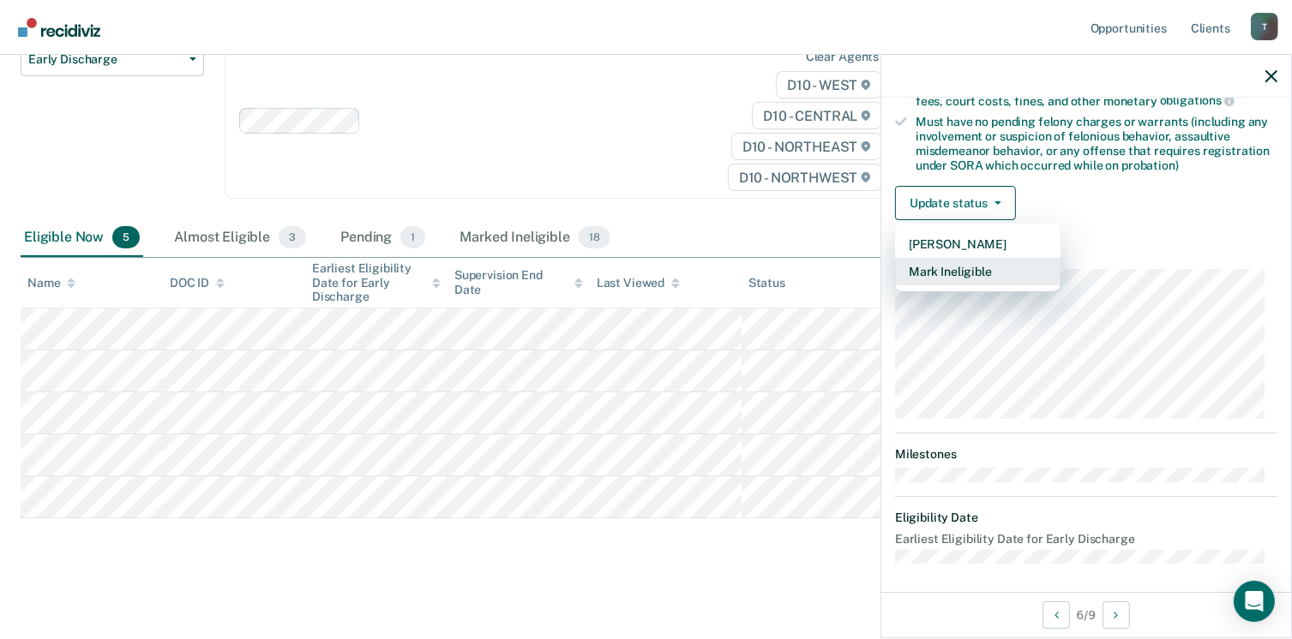
click at [998, 266] on button "Mark Ineligible" at bounding box center [977, 271] width 165 height 27
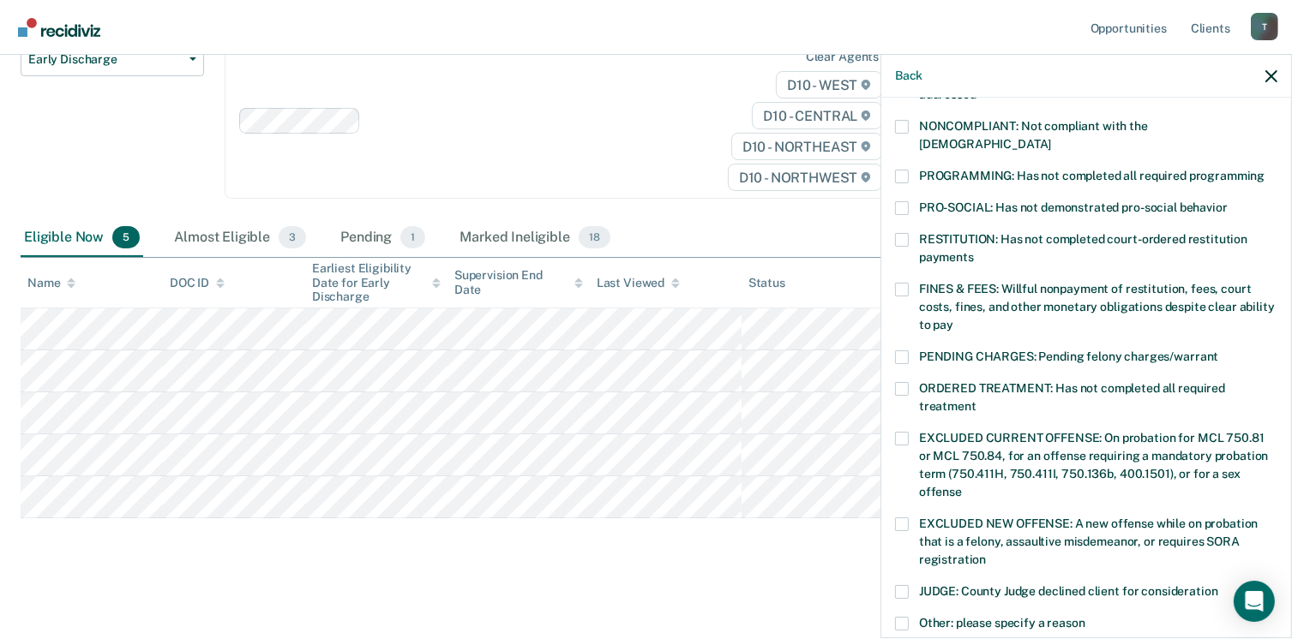
scroll to position [320, 0]
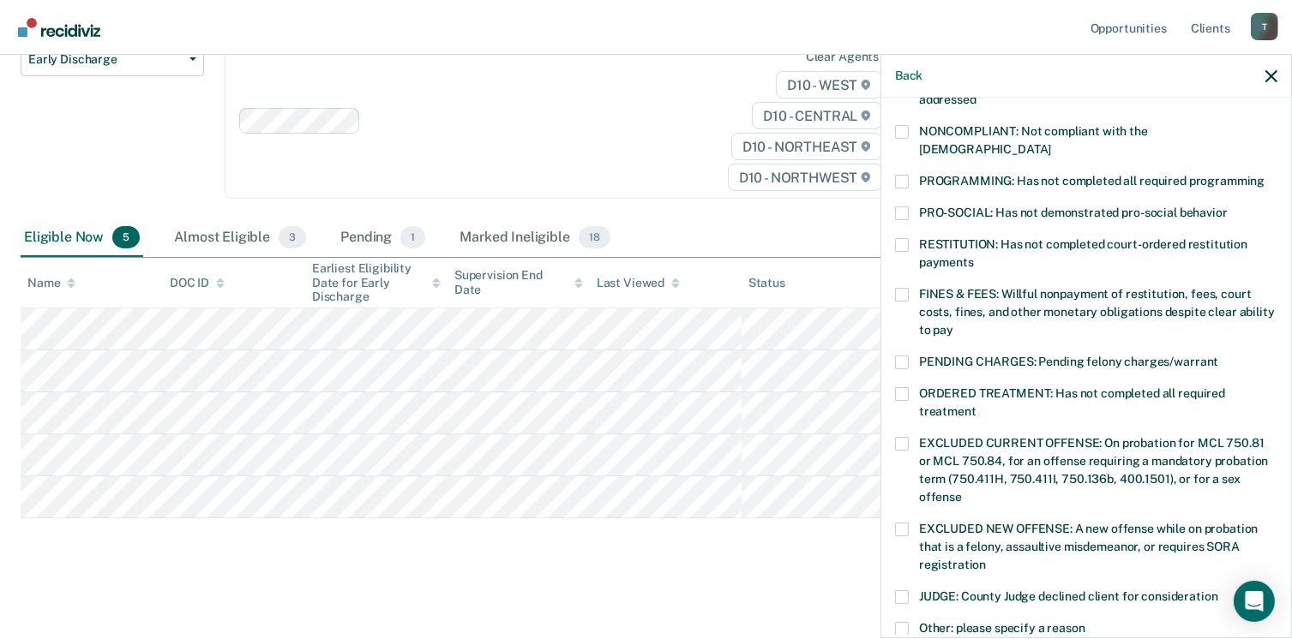
click at [898, 175] on label "PROGRAMMING: Has not completed all required programming" at bounding box center [1086, 184] width 382 height 18
click at [1264, 175] on input "PROGRAMMING: Has not completed all required programming" at bounding box center [1264, 175] width 0 height 0
click at [898, 133] on span at bounding box center [902, 132] width 14 height 14
click at [1051, 143] on input "NONCOMPLIANT: Not compliant with the order of supervision" at bounding box center [1051, 143] width 0 height 0
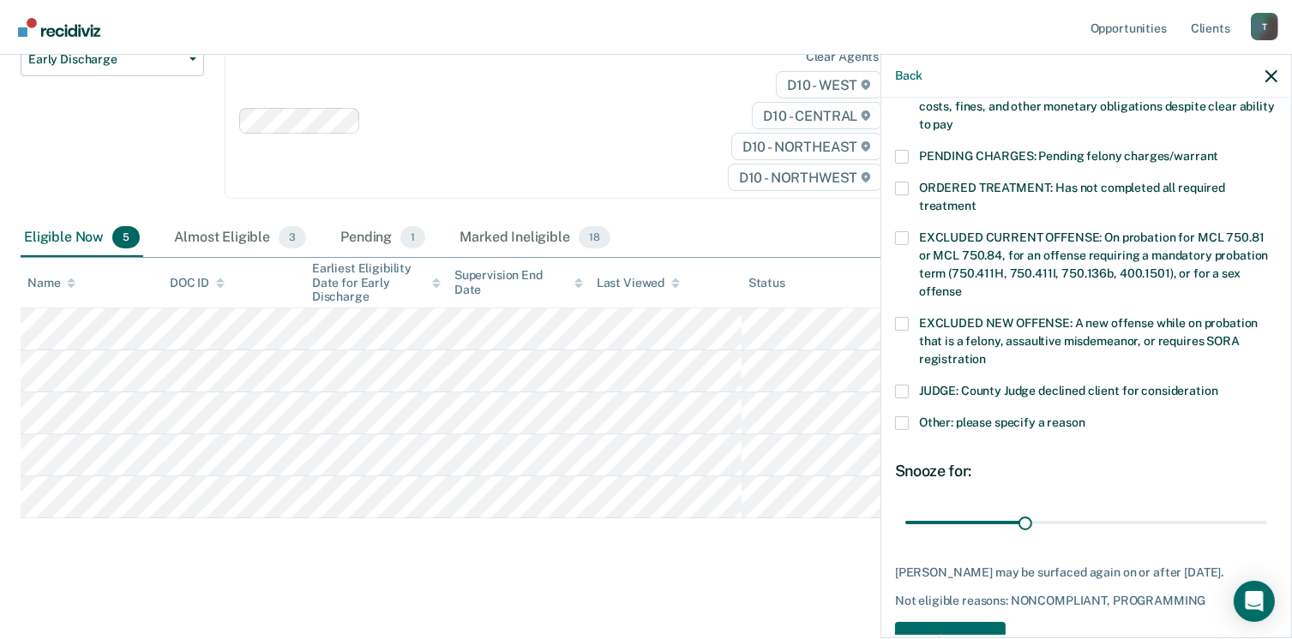
scroll to position [558, 0]
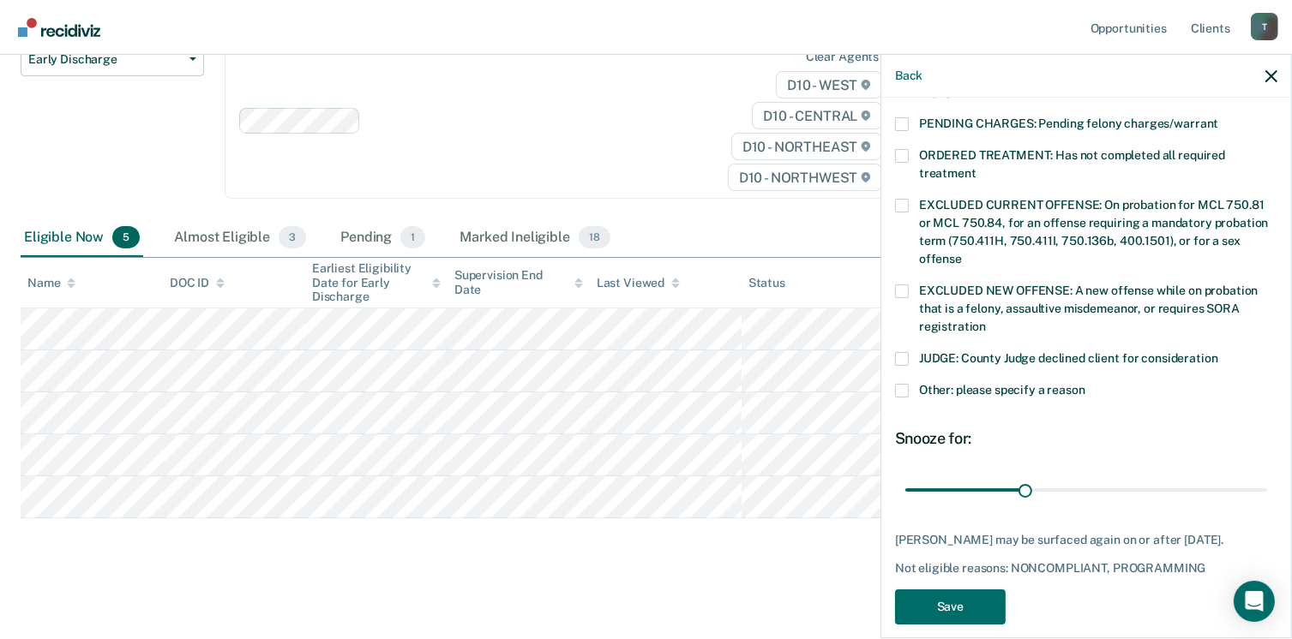
click at [967, 567] on div "IP Which of the following requirements has Isaiah Peete not met? CHILD ABUSE OR…" at bounding box center [1086, 97] width 382 height 1075
click at [957, 590] on button "Save" at bounding box center [950, 607] width 111 height 35
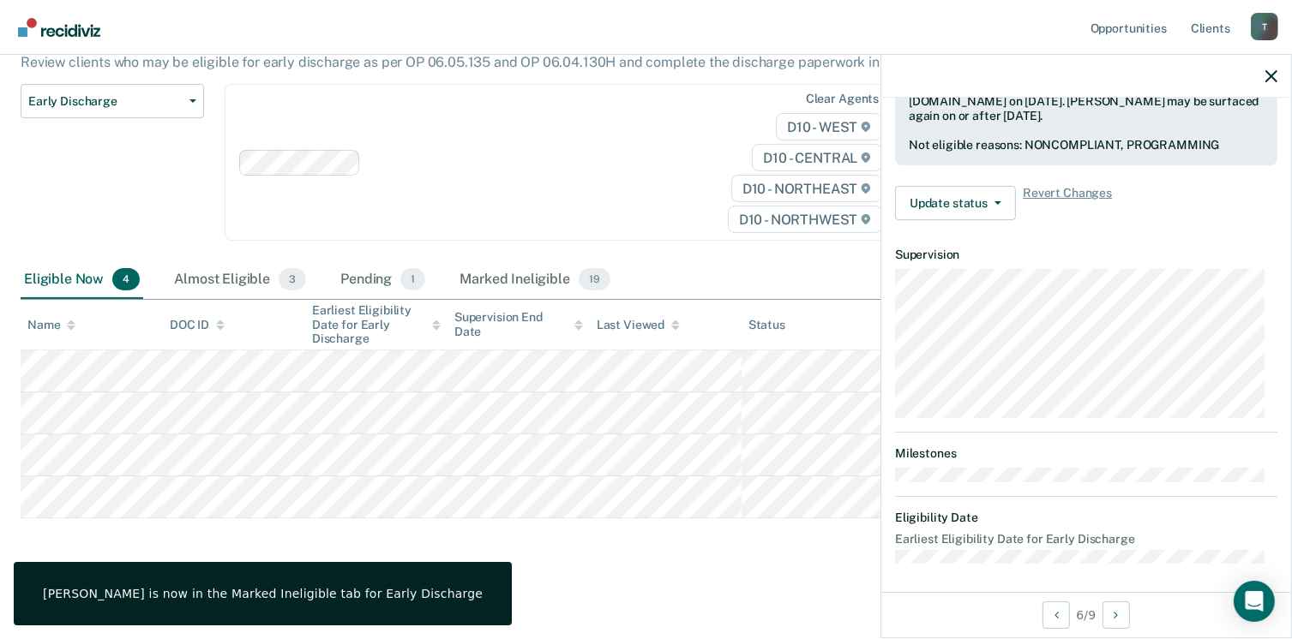
scroll to position [360, 0]
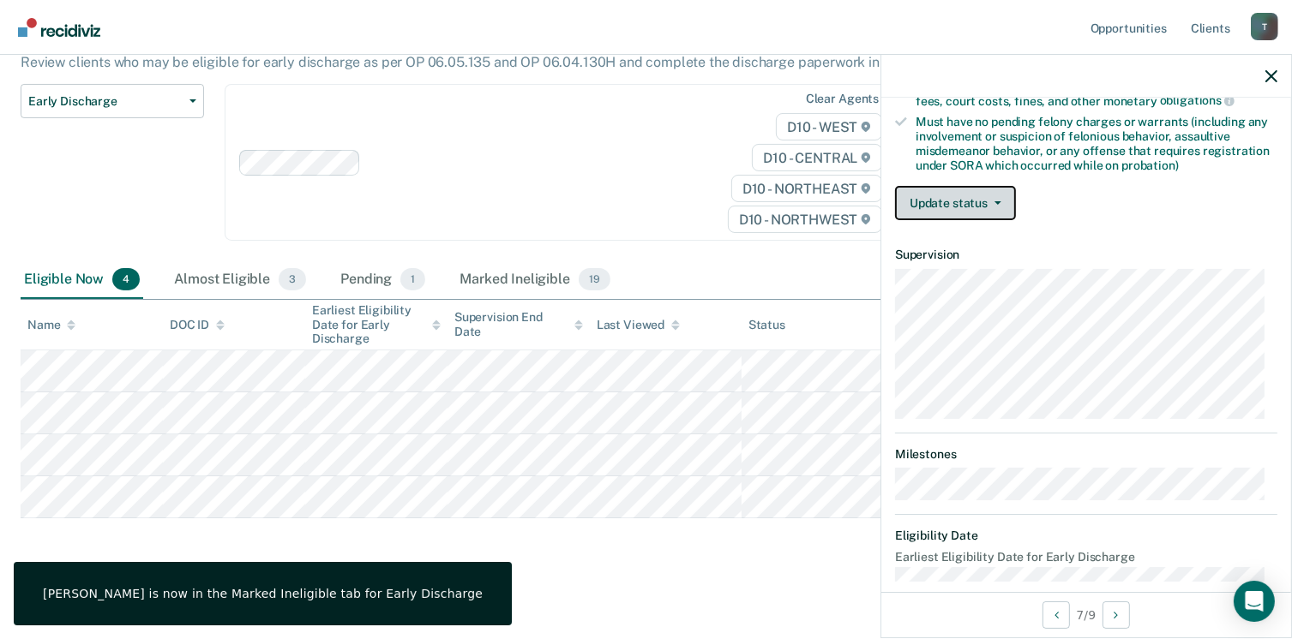
click at [957, 192] on button "Update status" at bounding box center [955, 203] width 121 height 34
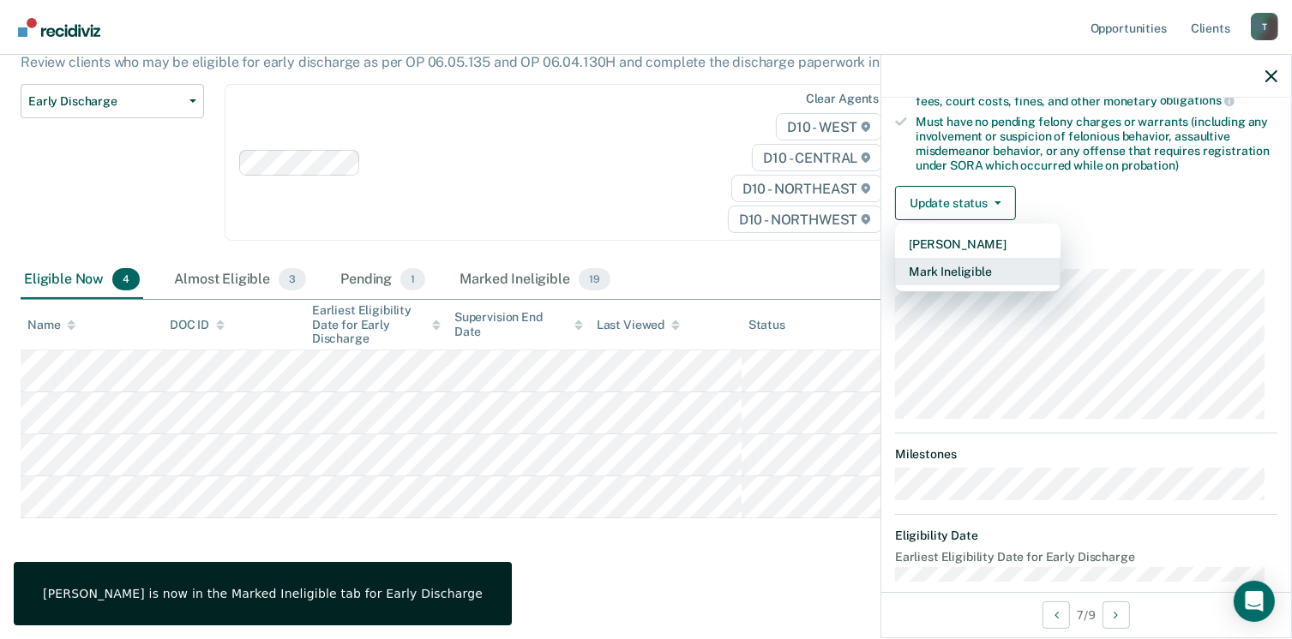
click at [960, 266] on button "Mark Ineligible" at bounding box center [977, 271] width 165 height 27
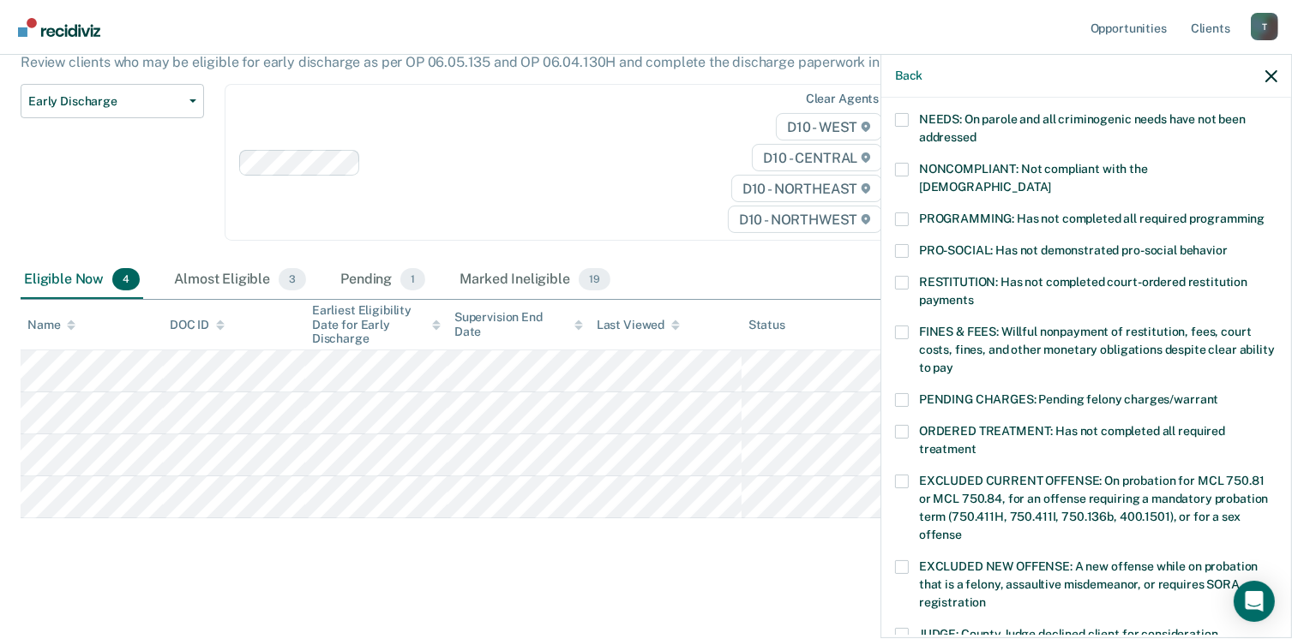
scroll to position [278, 0]
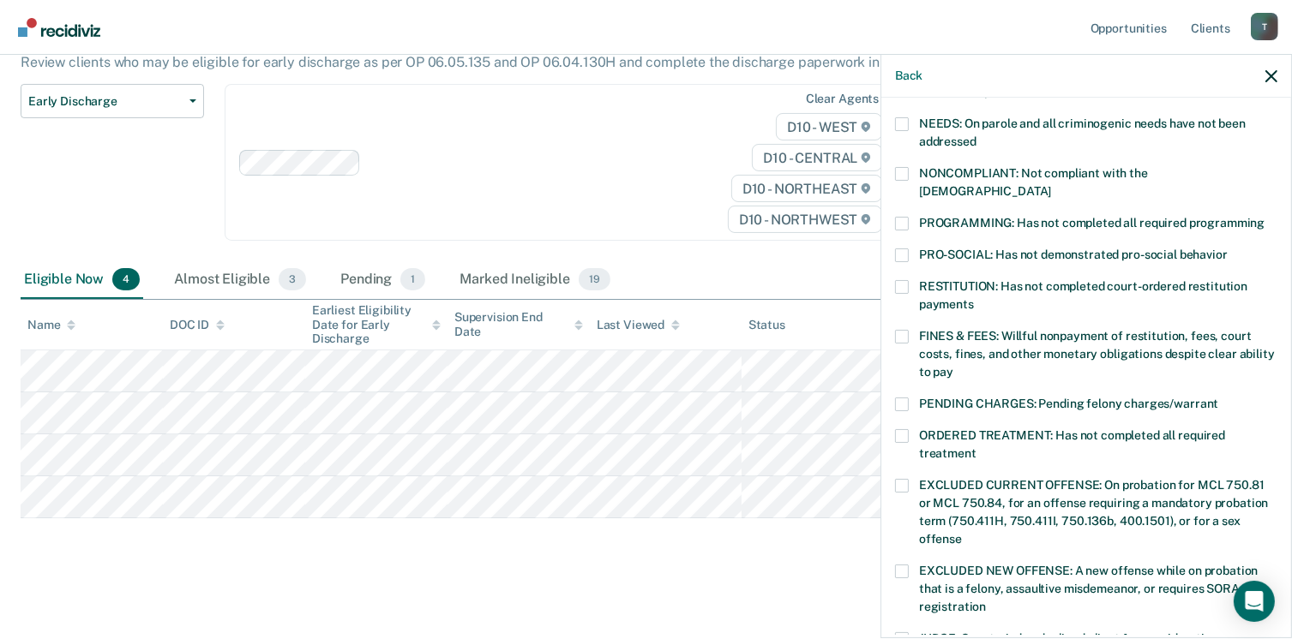
click at [899, 175] on span at bounding box center [902, 174] width 14 height 14
click at [1051, 185] on input "NONCOMPLIANT: Not compliant with the order of supervision" at bounding box center [1051, 185] width 0 height 0
click at [913, 217] on label "PROGRAMMING: Has not completed all required programming" at bounding box center [1086, 226] width 382 height 18
click at [1264, 217] on input "PROGRAMMING: Has not completed all required programming" at bounding box center [1264, 217] width 0 height 0
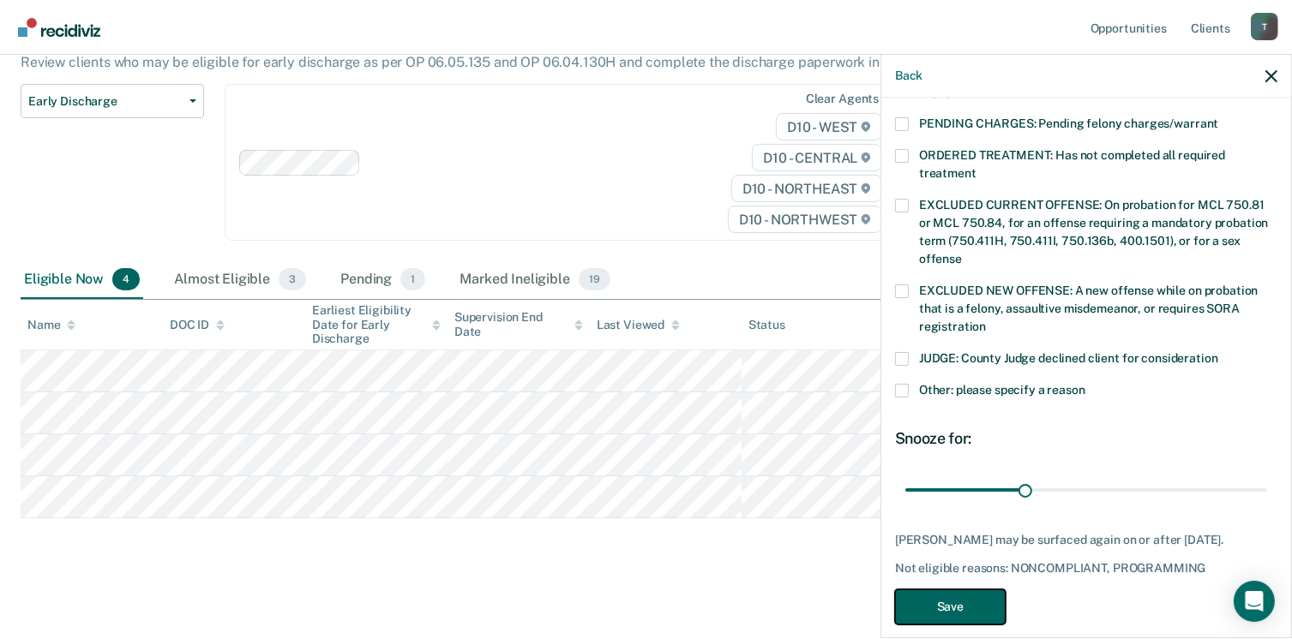
click at [924, 590] on button "Save" at bounding box center [950, 607] width 111 height 35
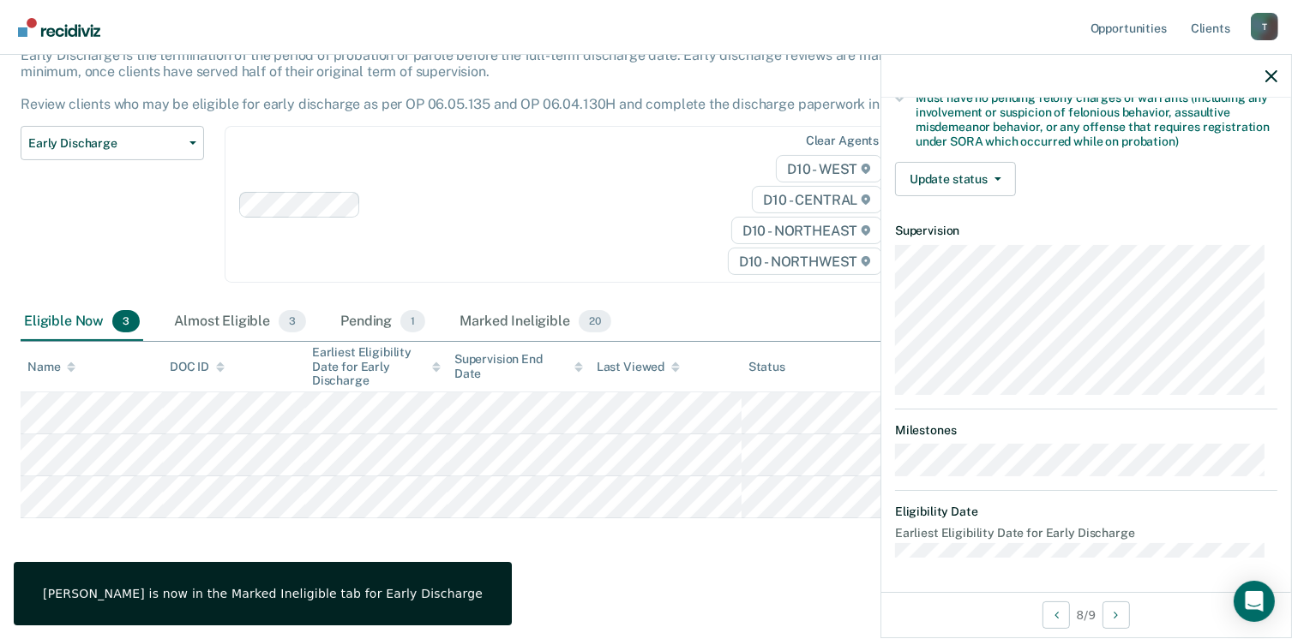
scroll to position [360, 0]
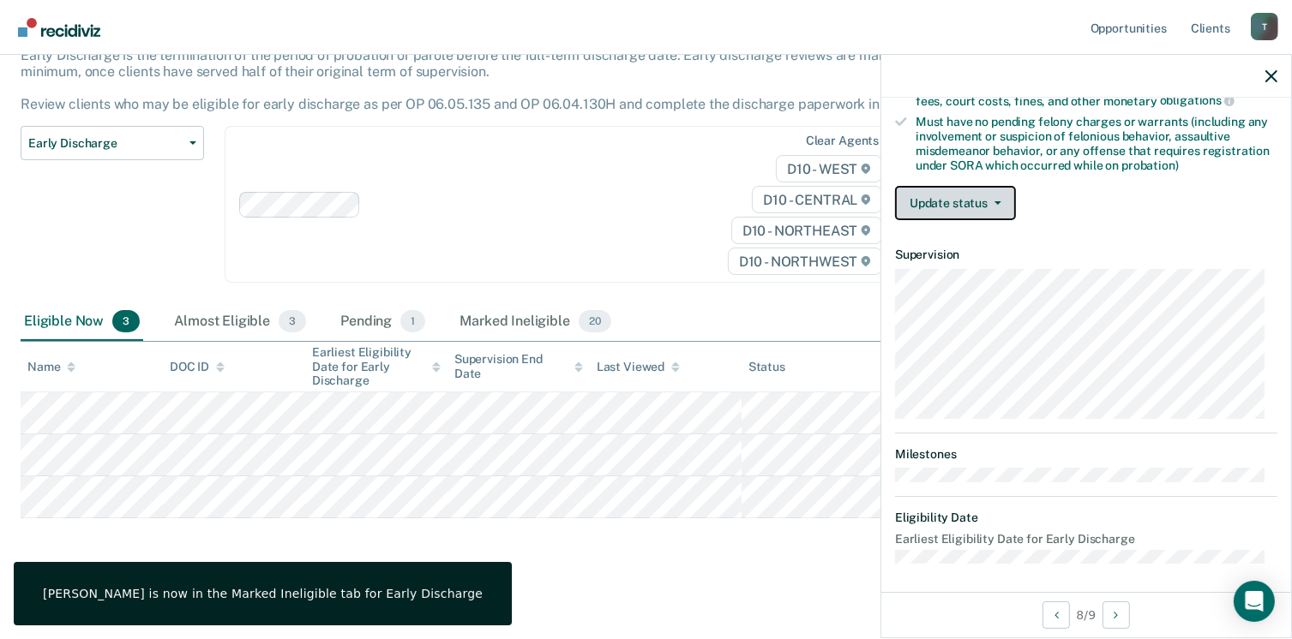
click at [987, 207] on button "Update status" at bounding box center [955, 203] width 121 height 34
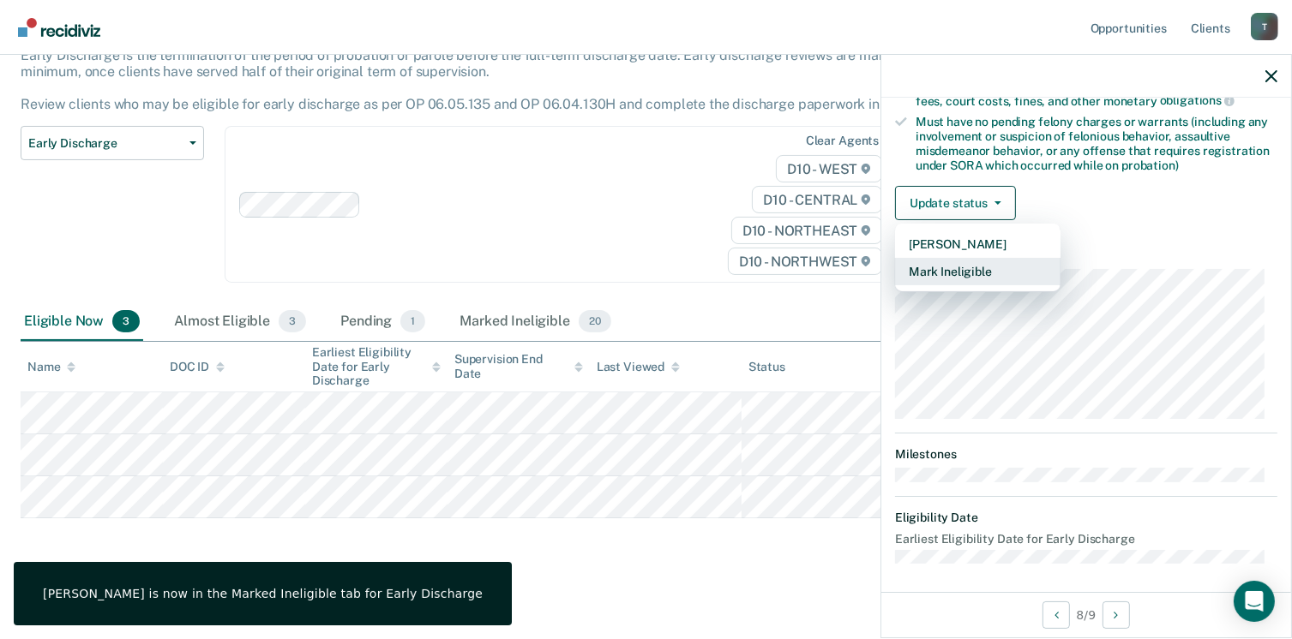
click at [977, 270] on button "Mark Ineligible" at bounding box center [977, 271] width 165 height 27
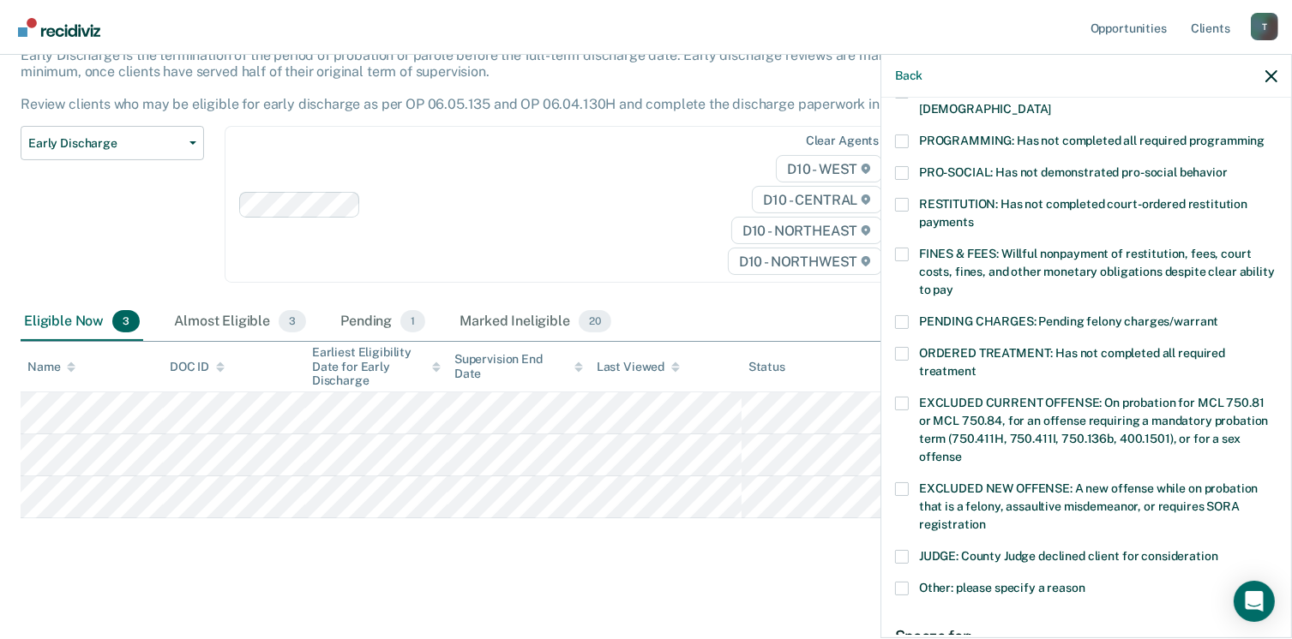
click at [912, 135] on label "PROGRAMMING: Has not completed all required programming" at bounding box center [1086, 144] width 382 height 18
click at [1264, 135] on input "PROGRAMMING: Has not completed all required programming" at bounding box center [1264, 135] width 0 height 0
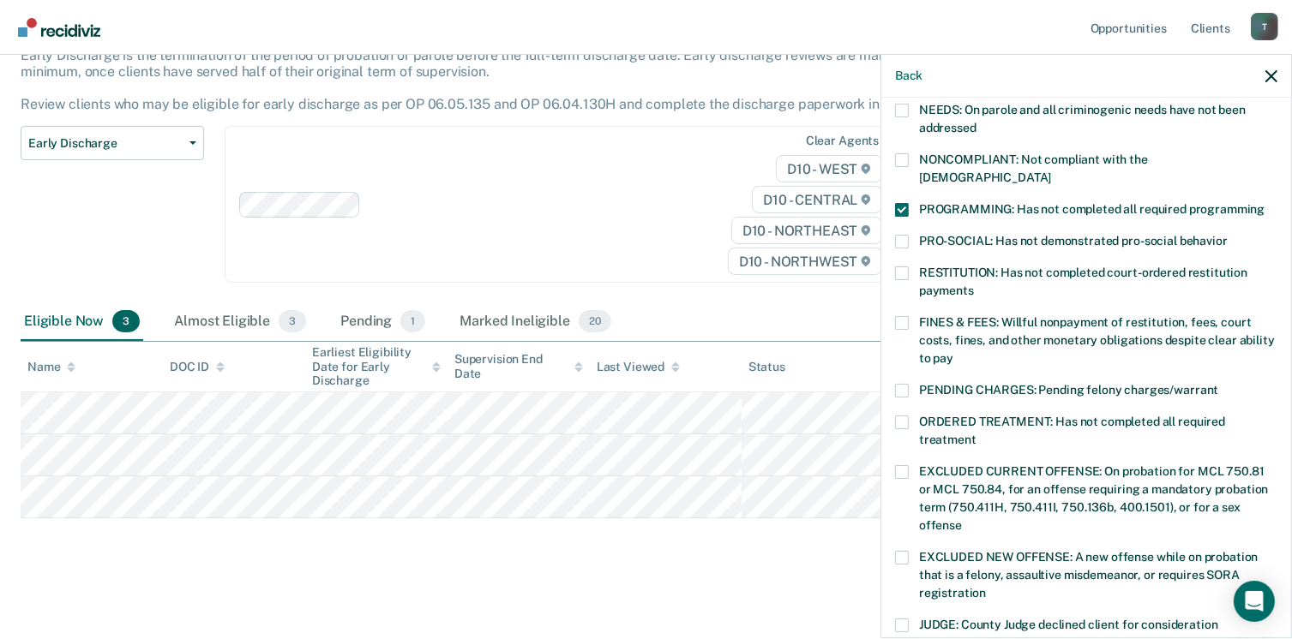
scroll to position [291, 0]
click at [898, 160] on span at bounding box center [902, 160] width 14 height 14
click at [1051, 171] on input "NONCOMPLIANT: Not compliant with the order of supervision" at bounding box center [1051, 171] width 0 height 0
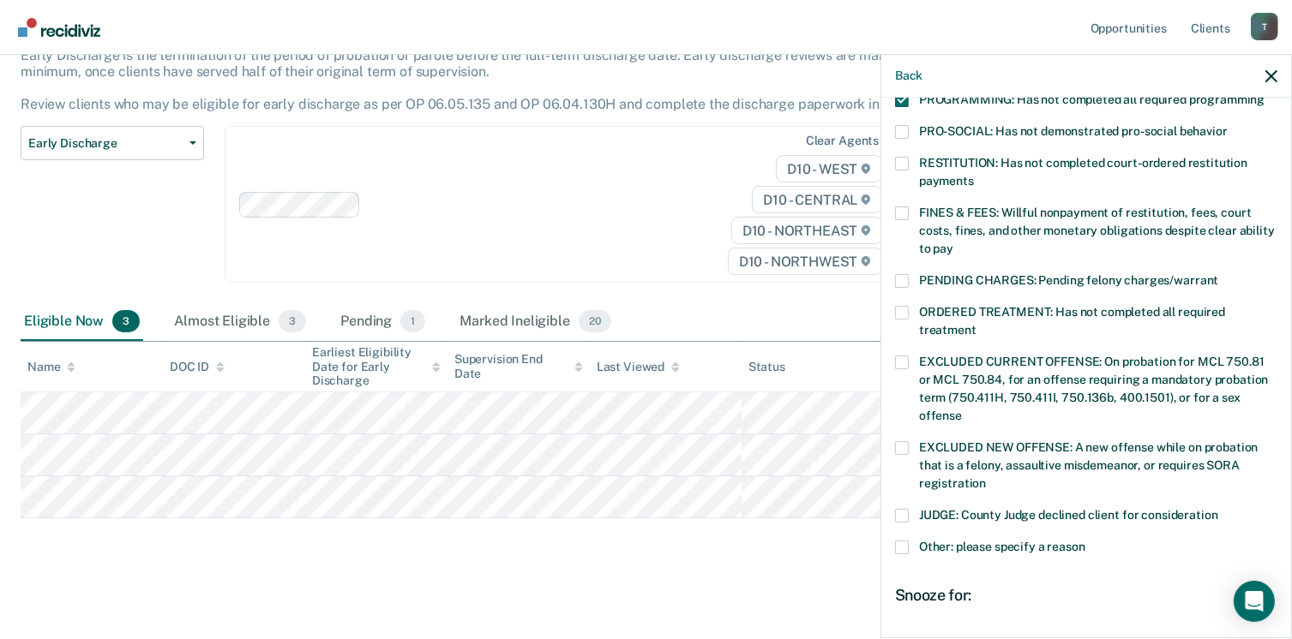
scroll to position [558, 0]
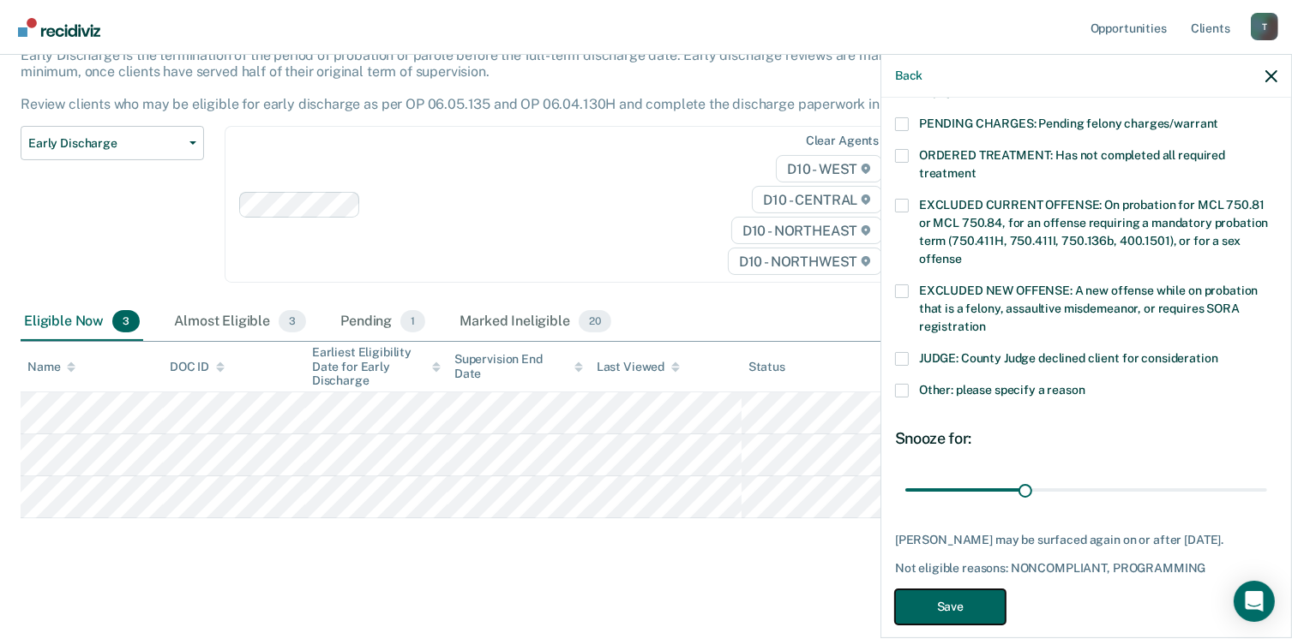
click at [938, 590] on button "Save" at bounding box center [950, 607] width 111 height 35
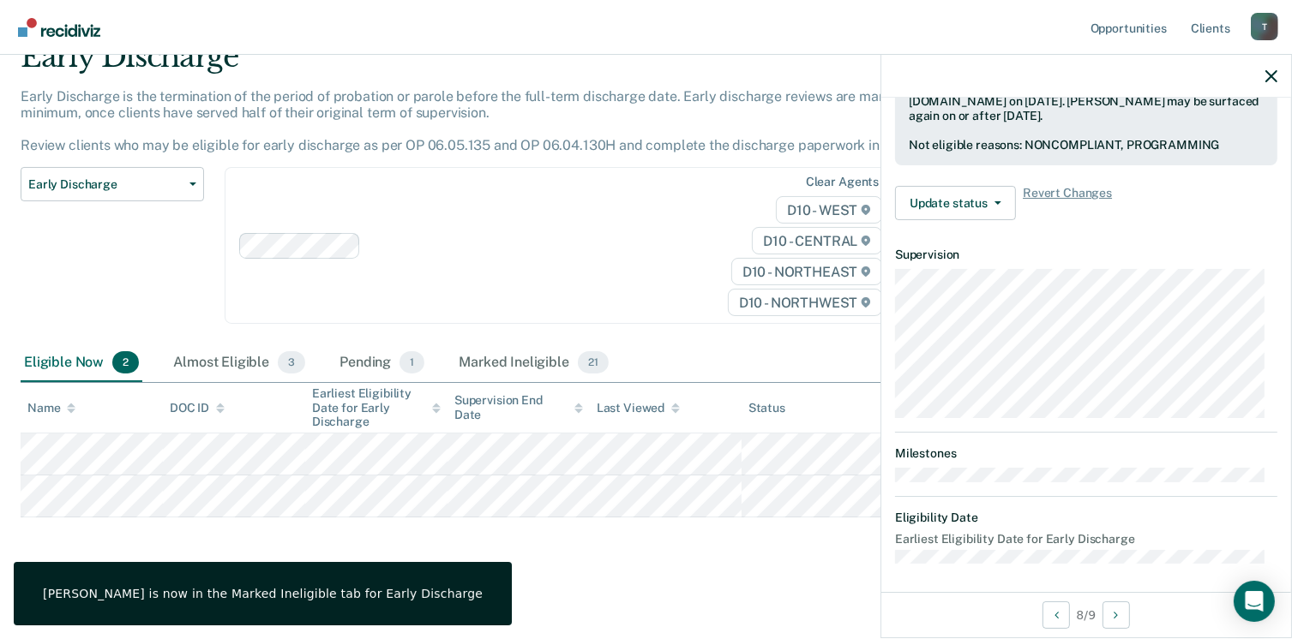
scroll to position [360, 0]
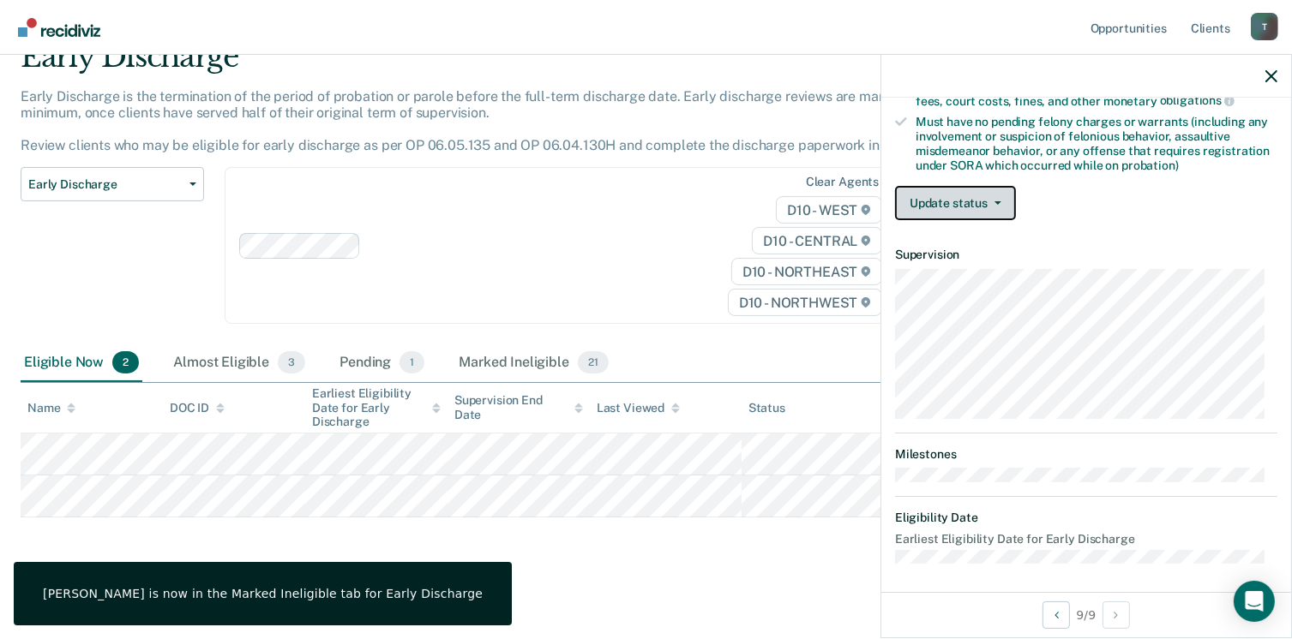
click at [1011, 202] on button "Update status" at bounding box center [955, 203] width 121 height 34
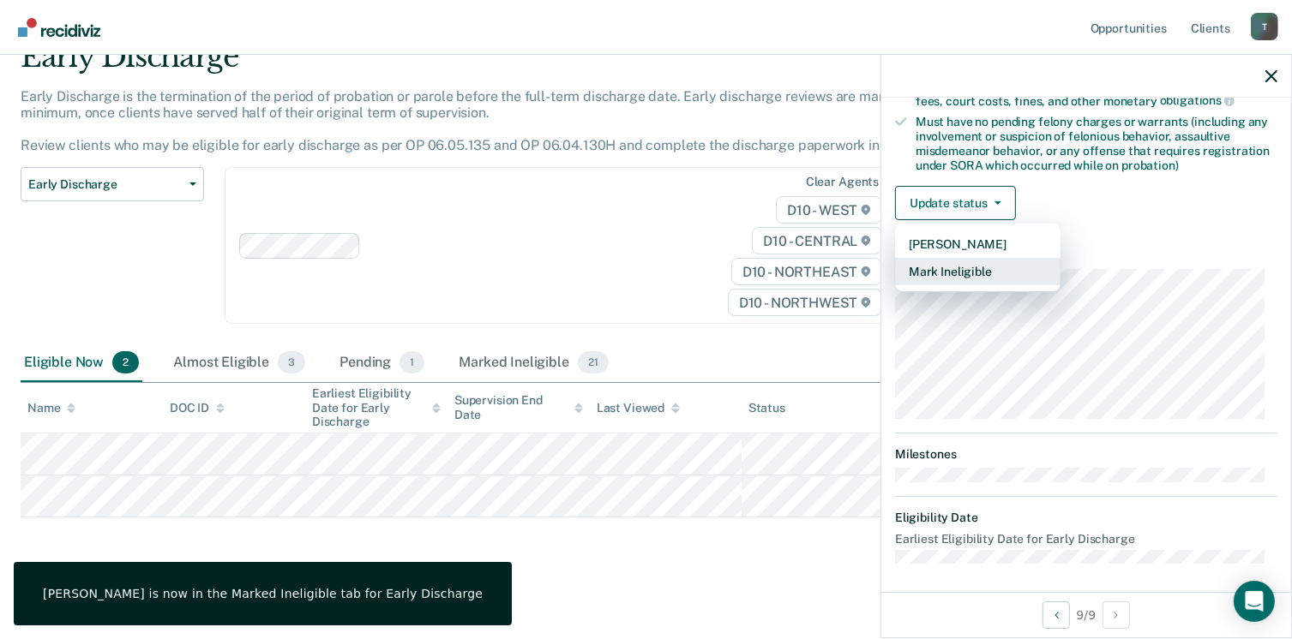
click at [987, 264] on button "Mark Ineligible" at bounding box center [977, 271] width 165 height 27
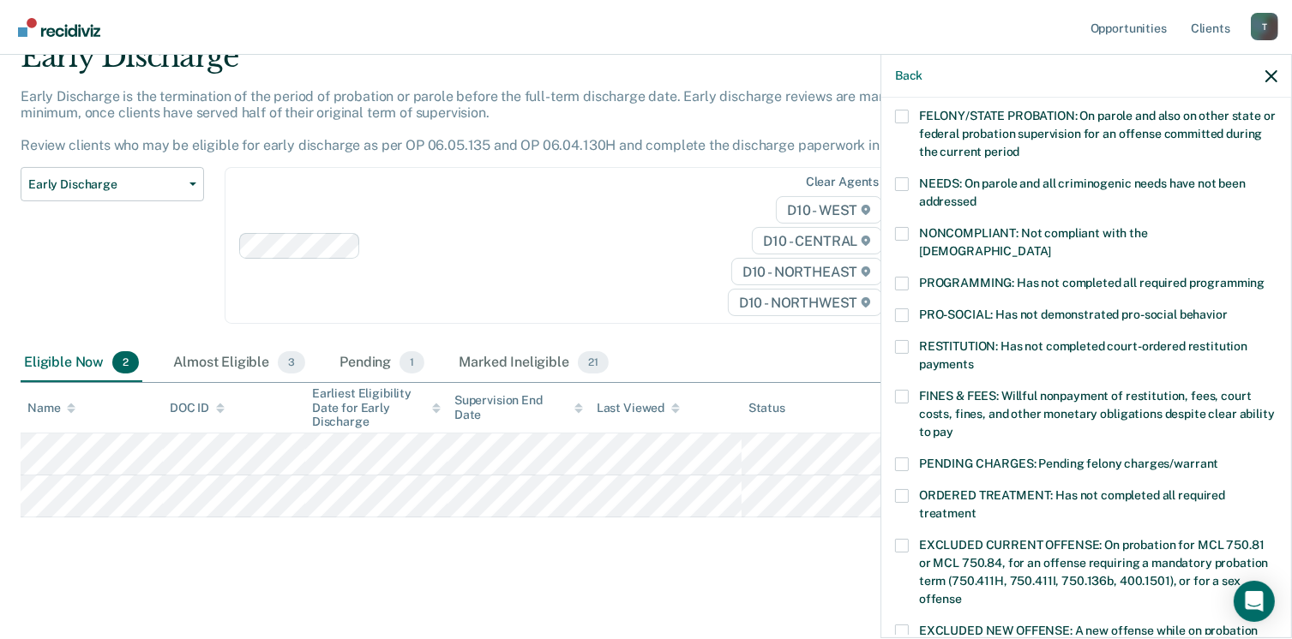
scroll to position [210, 0]
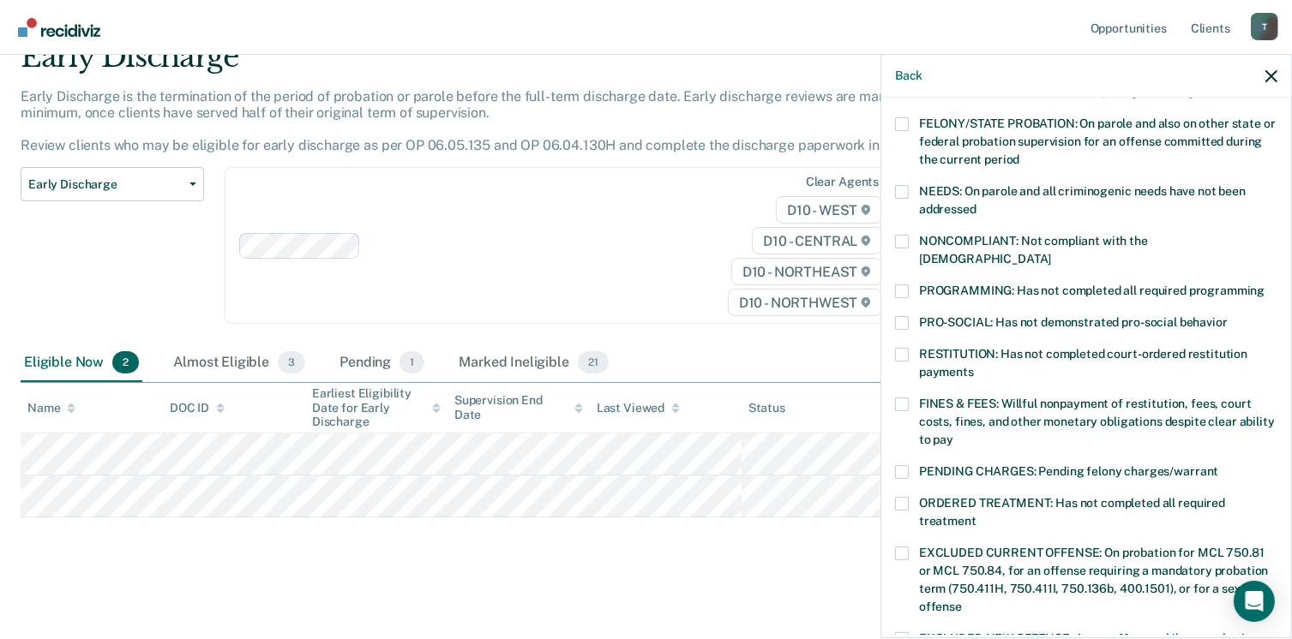
click at [904, 248] on label "NONCOMPLIANT: Not compliant with the order of supervision" at bounding box center [1086, 253] width 382 height 36
click at [1051, 253] on input "NONCOMPLIANT: Not compliant with the order of supervision" at bounding box center [1051, 253] width 0 height 0
click at [907, 260] on div "NONCOMPLIANT: Not compliant with the order of supervision" at bounding box center [1086, 260] width 382 height 50
click at [904, 285] on span at bounding box center [902, 292] width 14 height 14
click at [1264, 285] on input "PROGRAMMING: Has not completed all required programming" at bounding box center [1264, 285] width 0 height 0
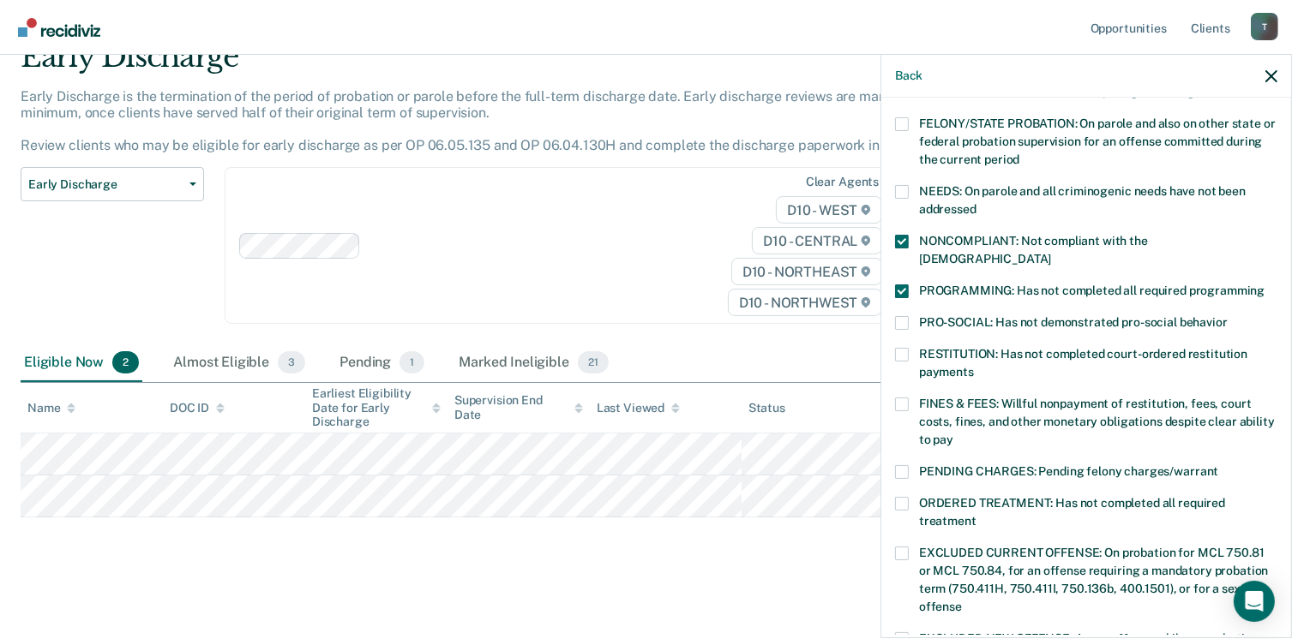
scroll to position [558, 0]
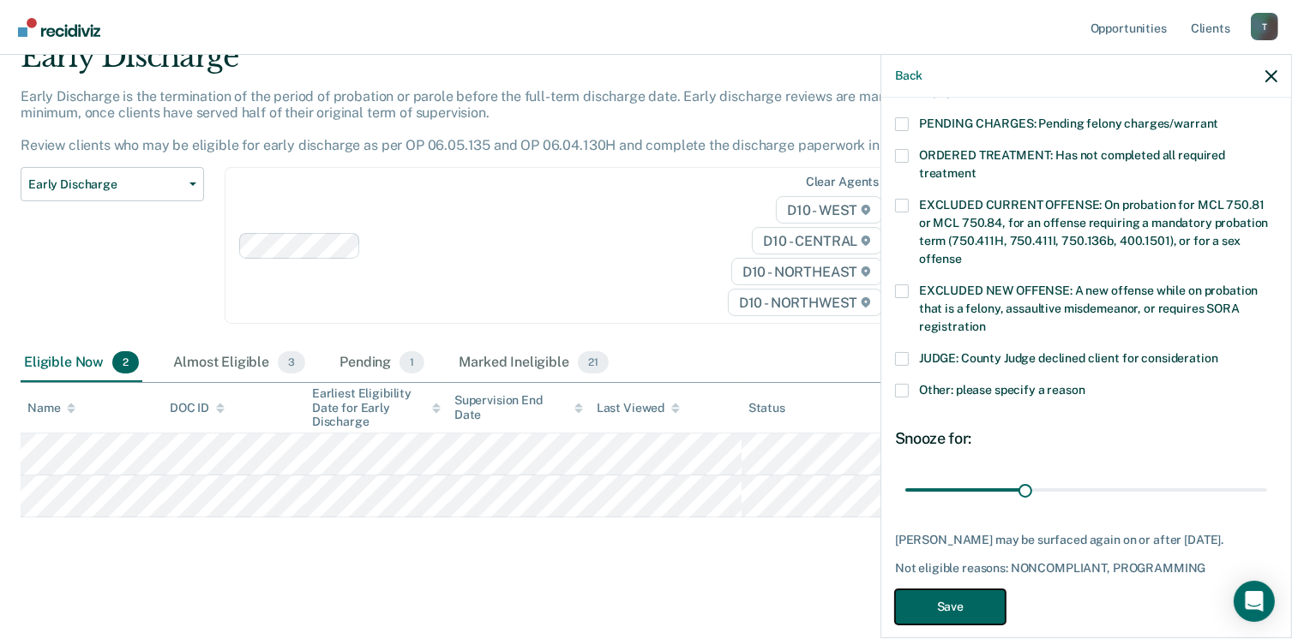
click at [960, 590] on button "Save" at bounding box center [950, 607] width 111 height 35
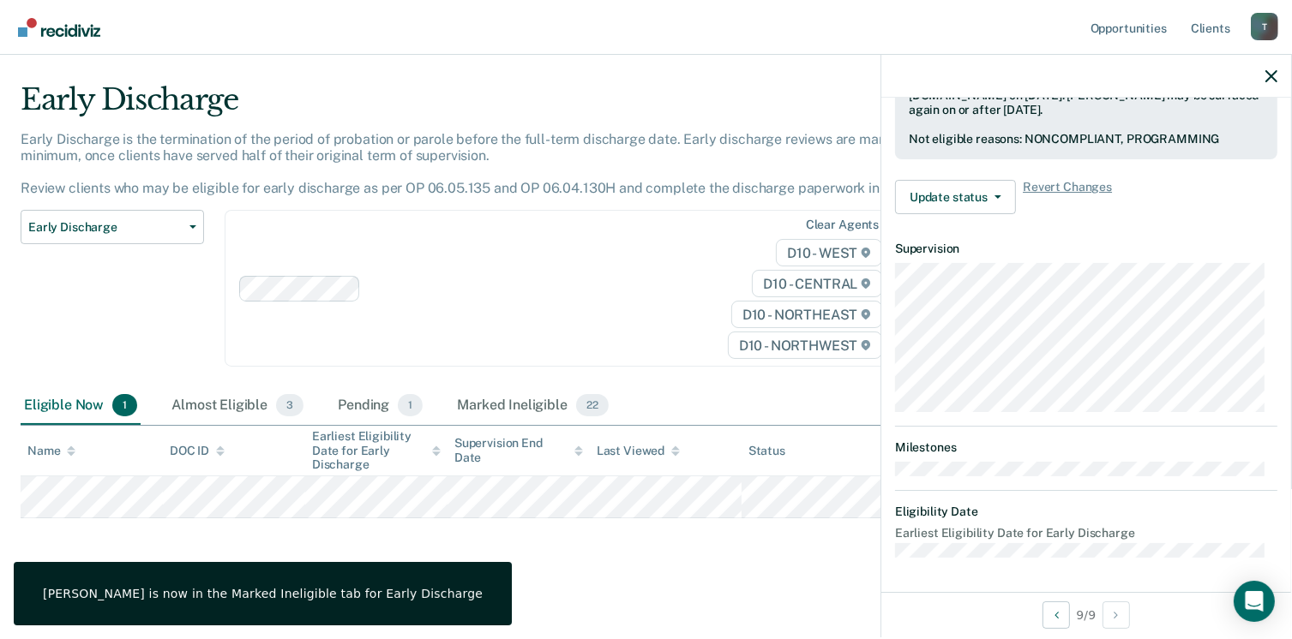
scroll to position [487, 0]
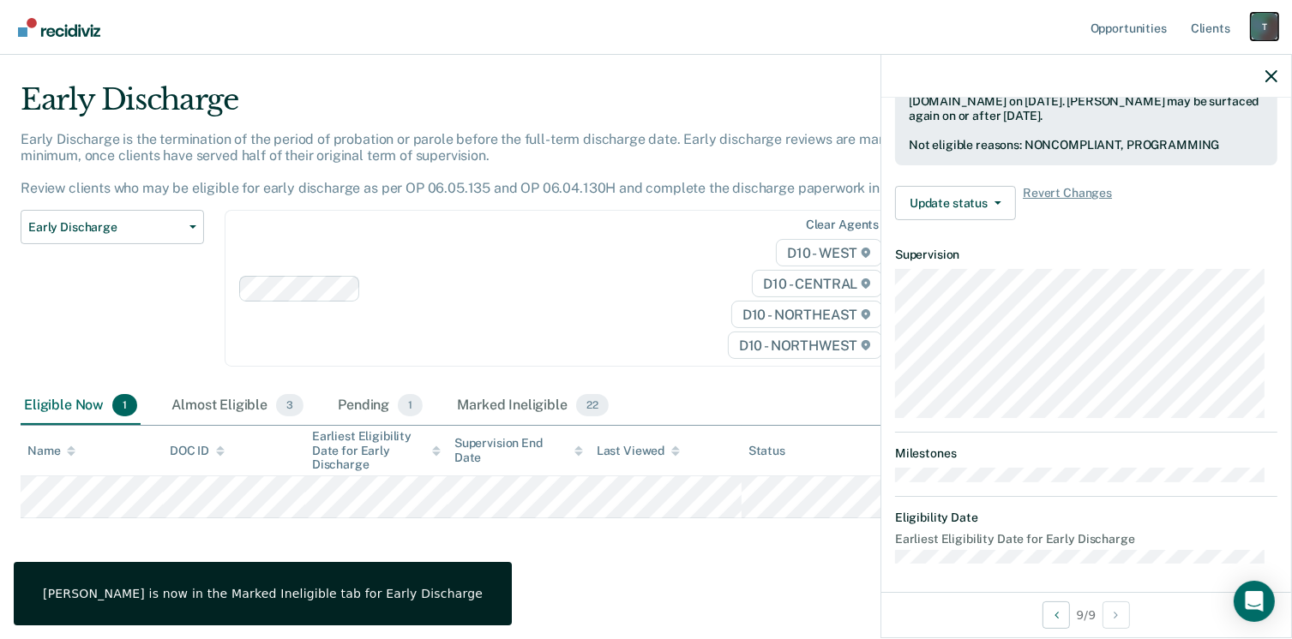
click at [1271, 18] on div "T" at bounding box center [1264, 26] width 27 height 27
click at [1173, 117] on link "Log Out" at bounding box center [1195, 112] width 138 height 15
